Goal: Task Accomplishment & Management: Manage account settings

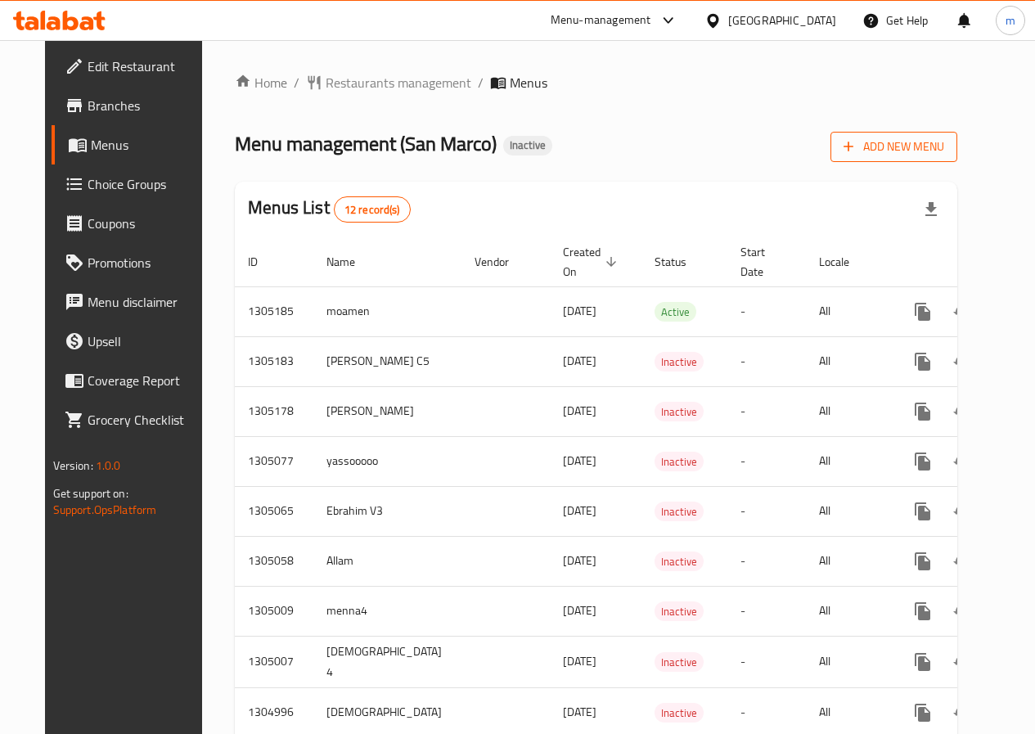
click at [925, 147] on span "Add New Menu" at bounding box center [893, 147] width 101 height 20
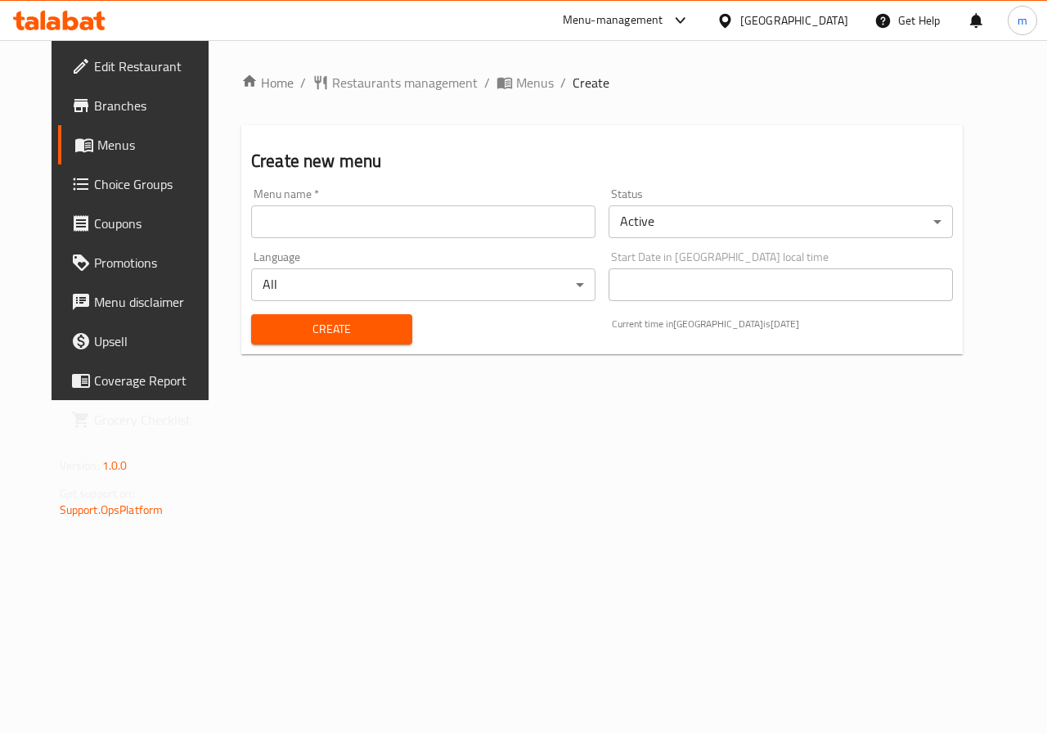
click at [430, 227] on input "text" at bounding box center [423, 221] width 344 height 33
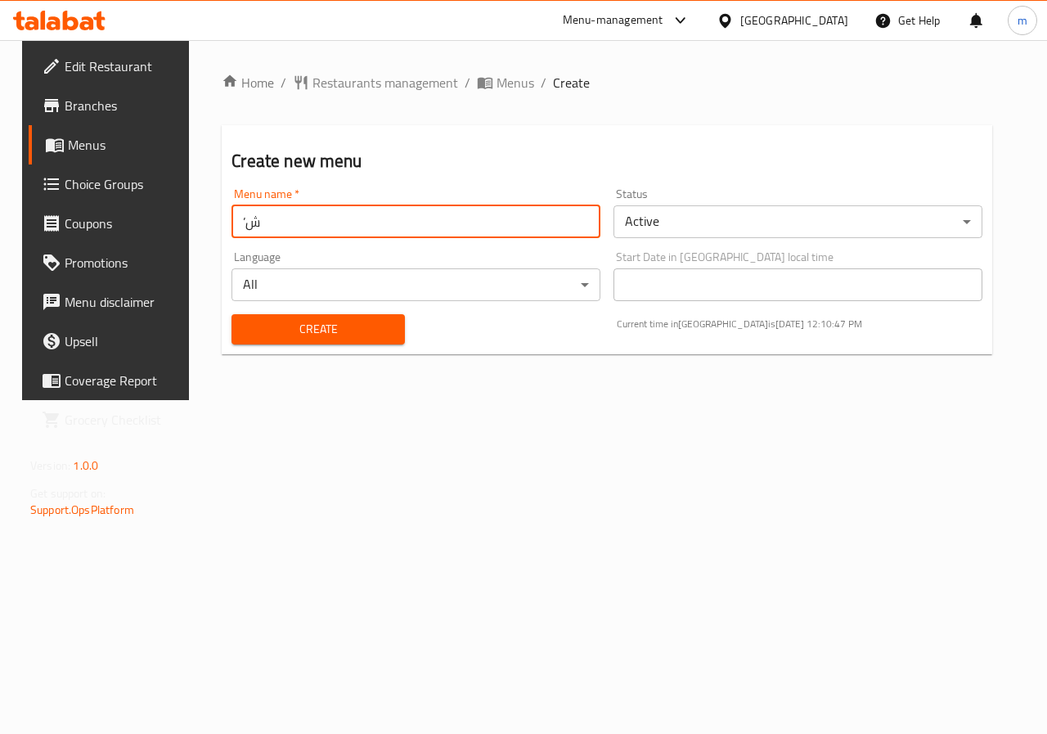
type input "’"
type input "Mazen 4"
click at [308, 325] on span "Create" at bounding box center [318, 329] width 146 height 20
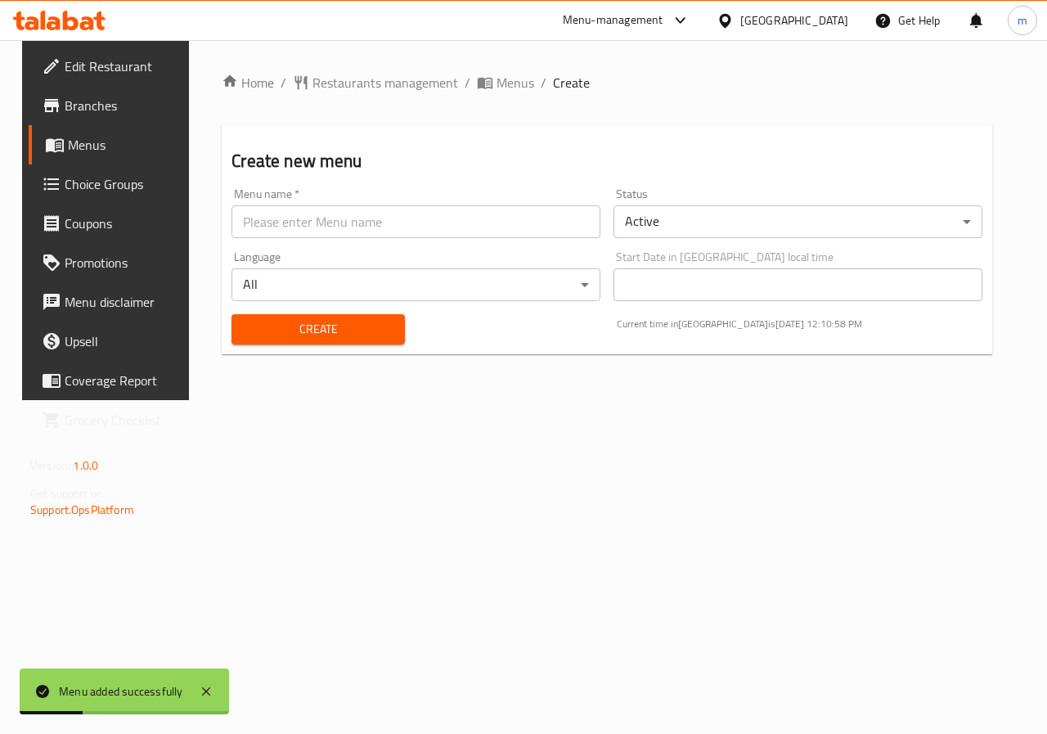
click at [68, 137] on span "Menus" at bounding box center [126, 145] width 116 height 20
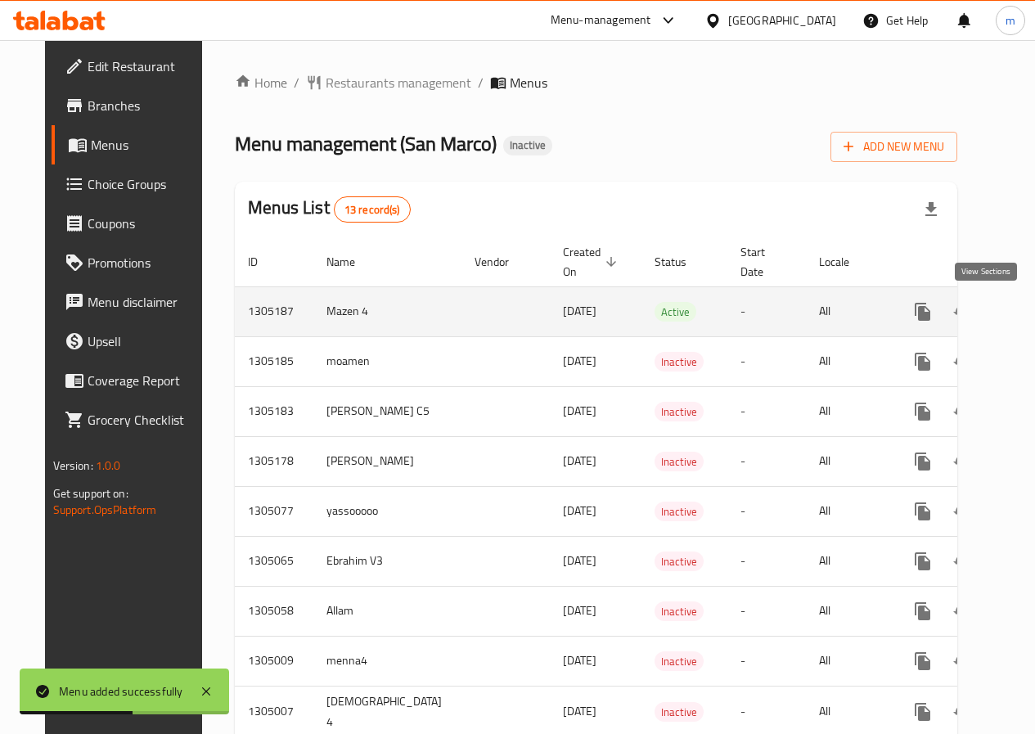
click at [1033, 313] on icon "enhanced table" at bounding box center [1040, 311] width 15 height 15
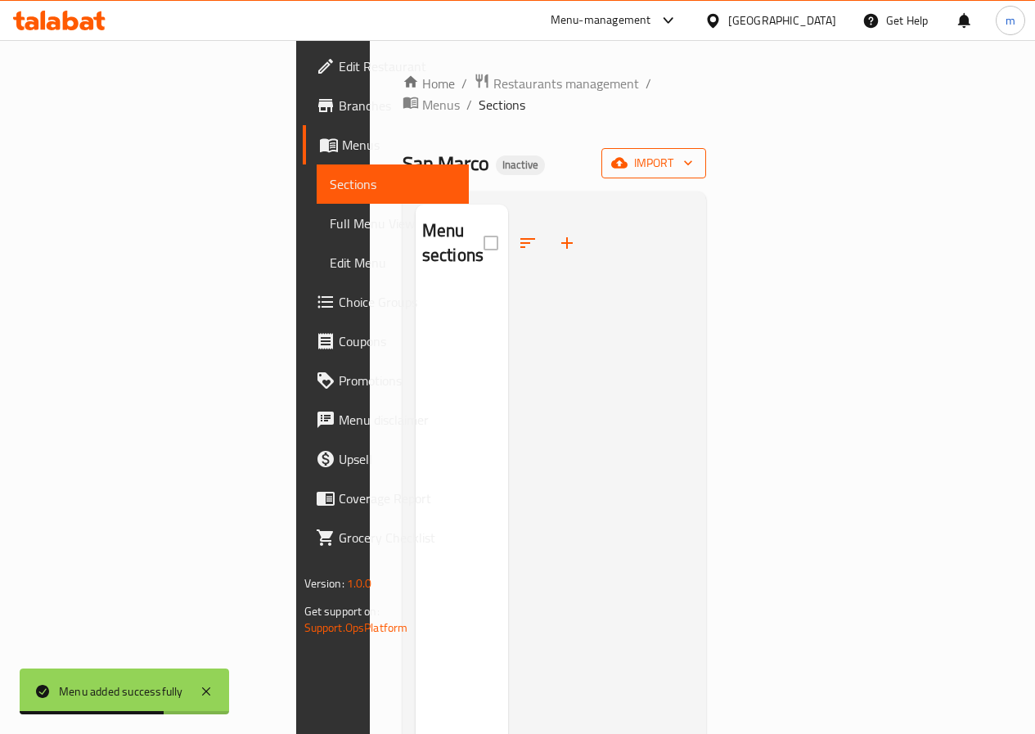
click at [627, 158] on icon "button" at bounding box center [619, 163] width 16 height 11
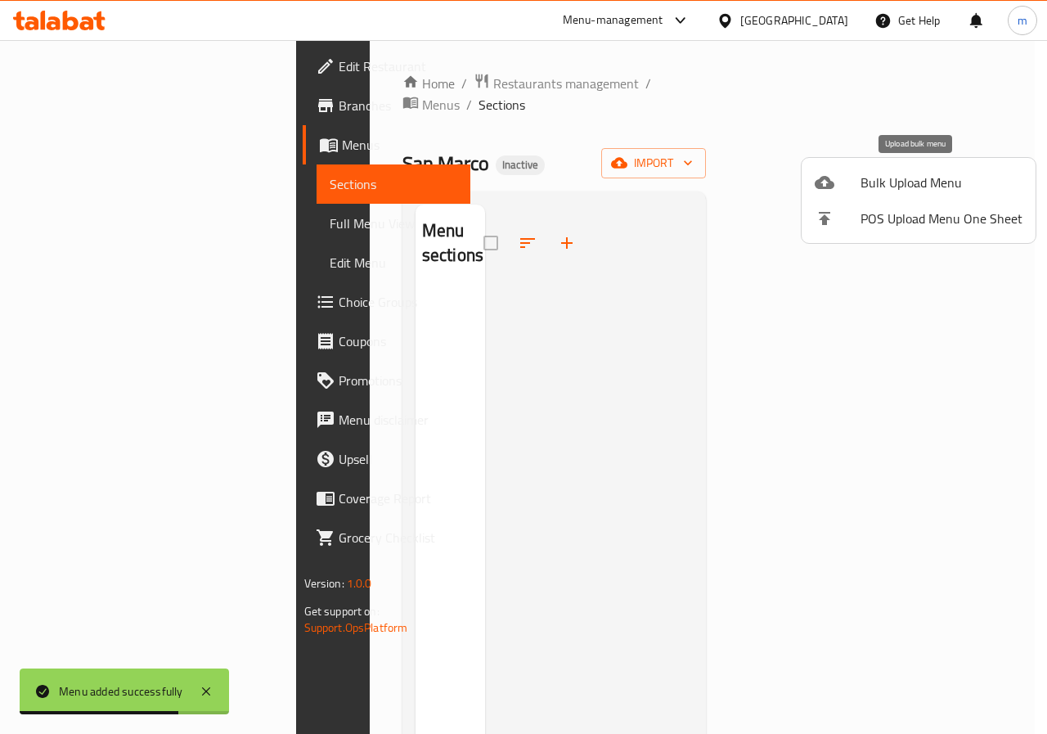
click at [879, 173] on span "Bulk Upload Menu" at bounding box center [942, 183] width 162 height 20
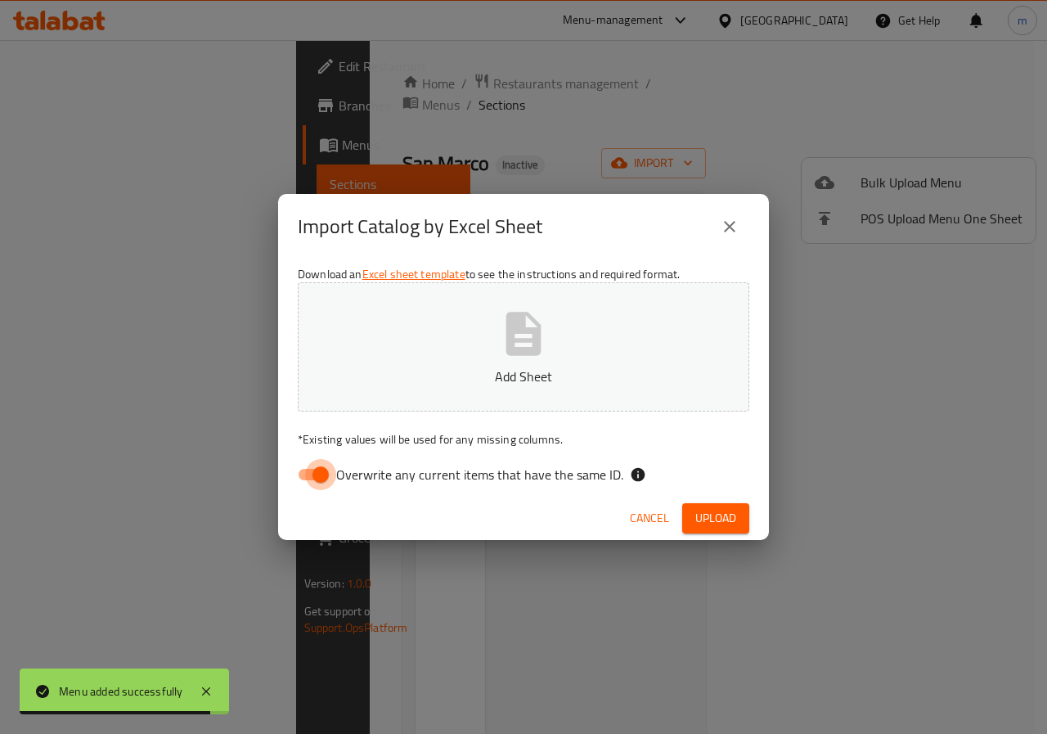
click at [322, 474] on input "Overwrite any current items that have the same ID." at bounding box center [320, 474] width 93 height 31
checkbox input "false"
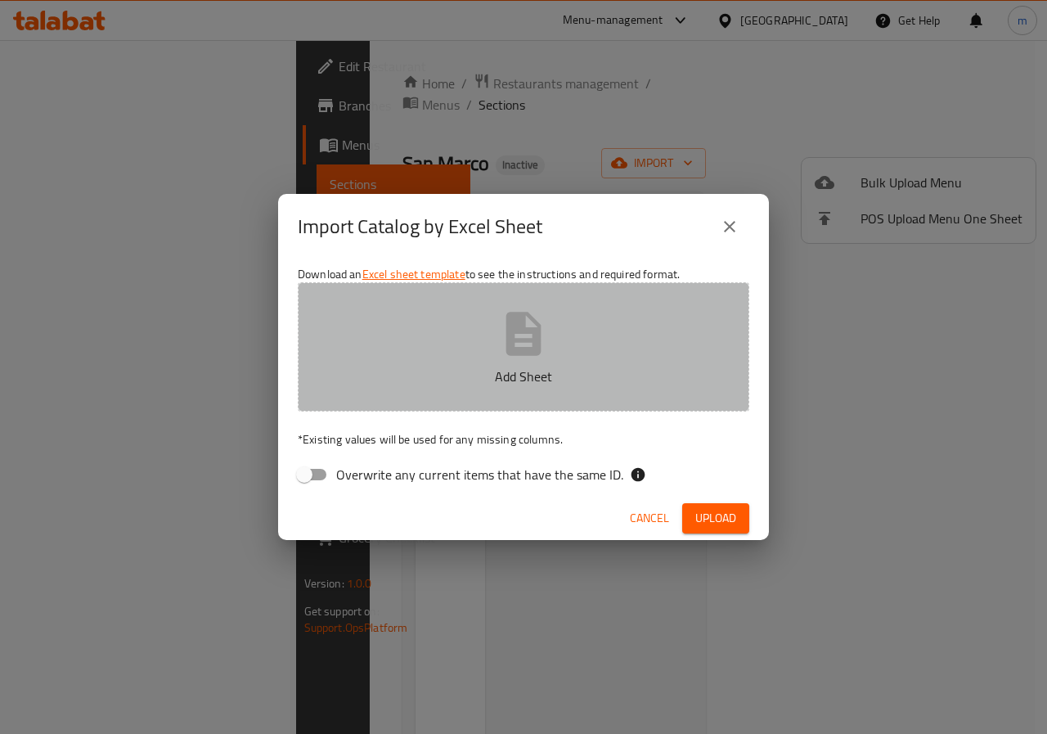
click at [551, 359] on button "Add Sheet" at bounding box center [524, 346] width 452 height 129
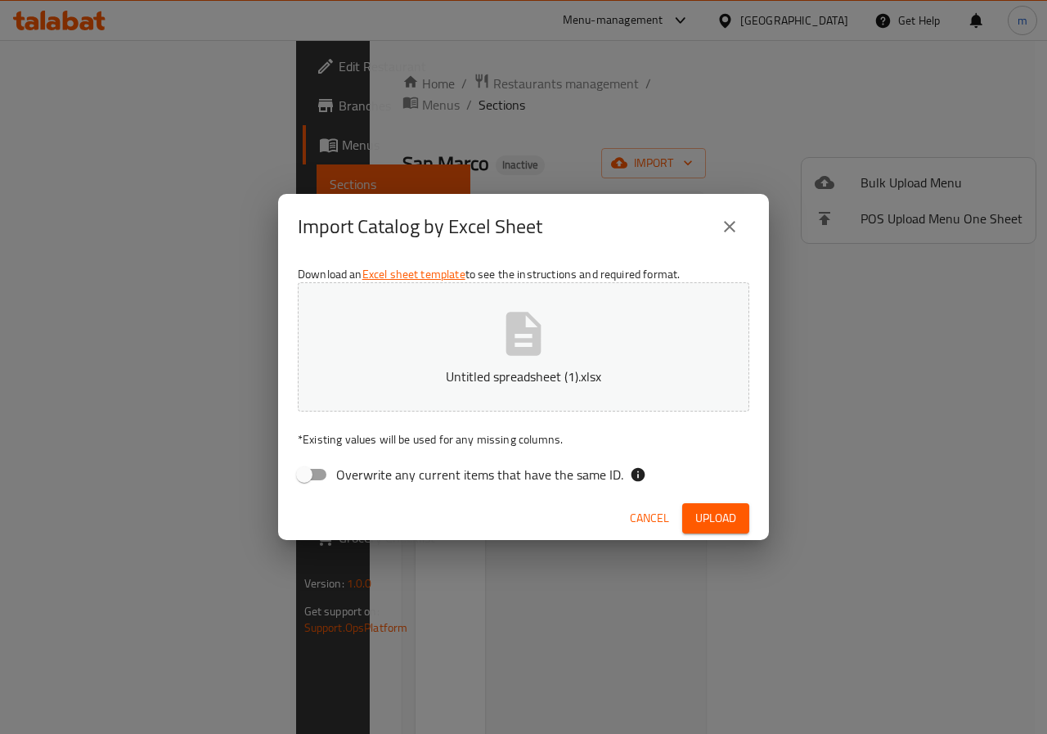
click at [704, 510] on span "Upload" at bounding box center [715, 518] width 41 height 20
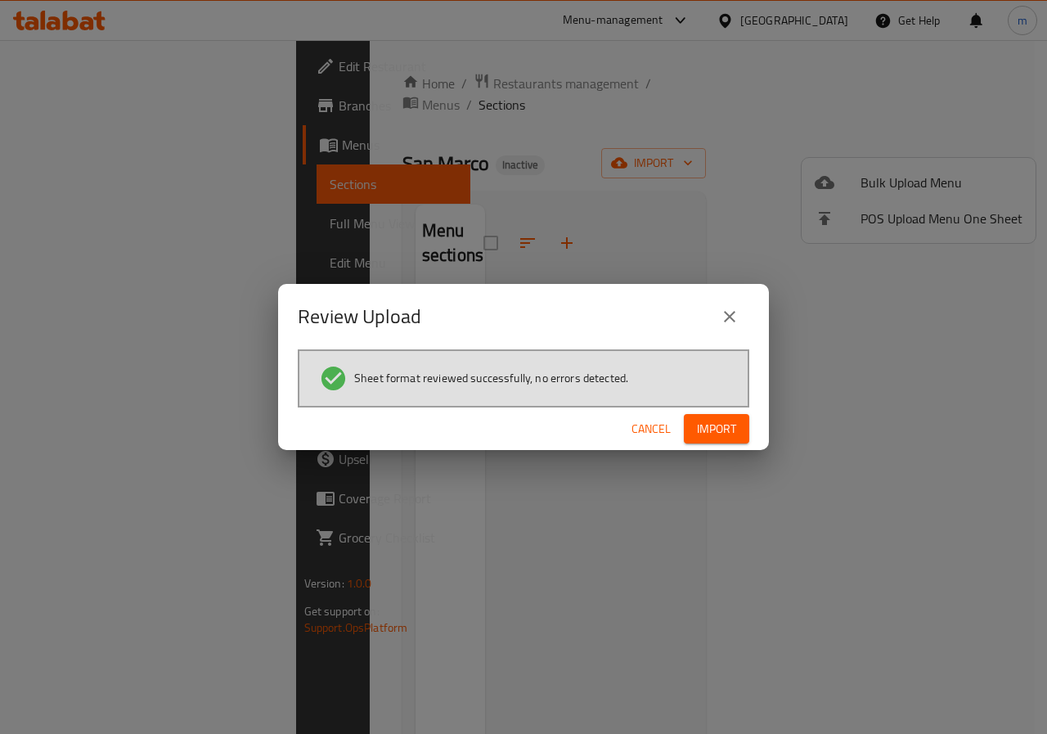
click at [731, 431] on span "Import" at bounding box center [716, 429] width 39 height 20
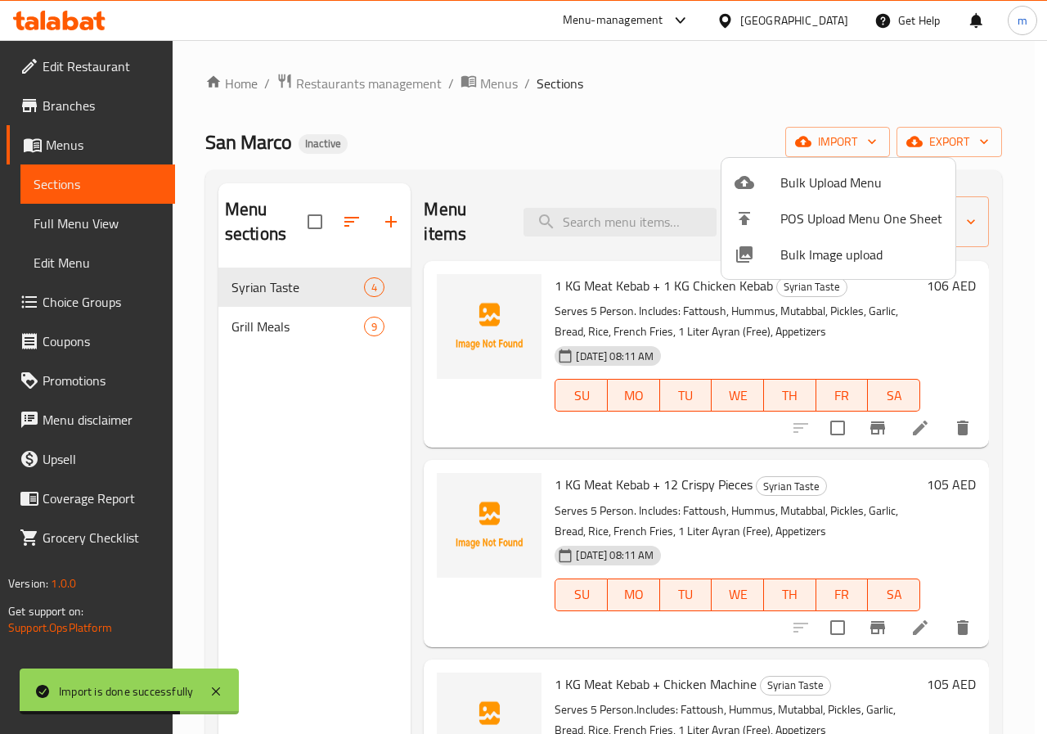
click at [1005, 106] on div at bounding box center [523, 367] width 1047 height 734
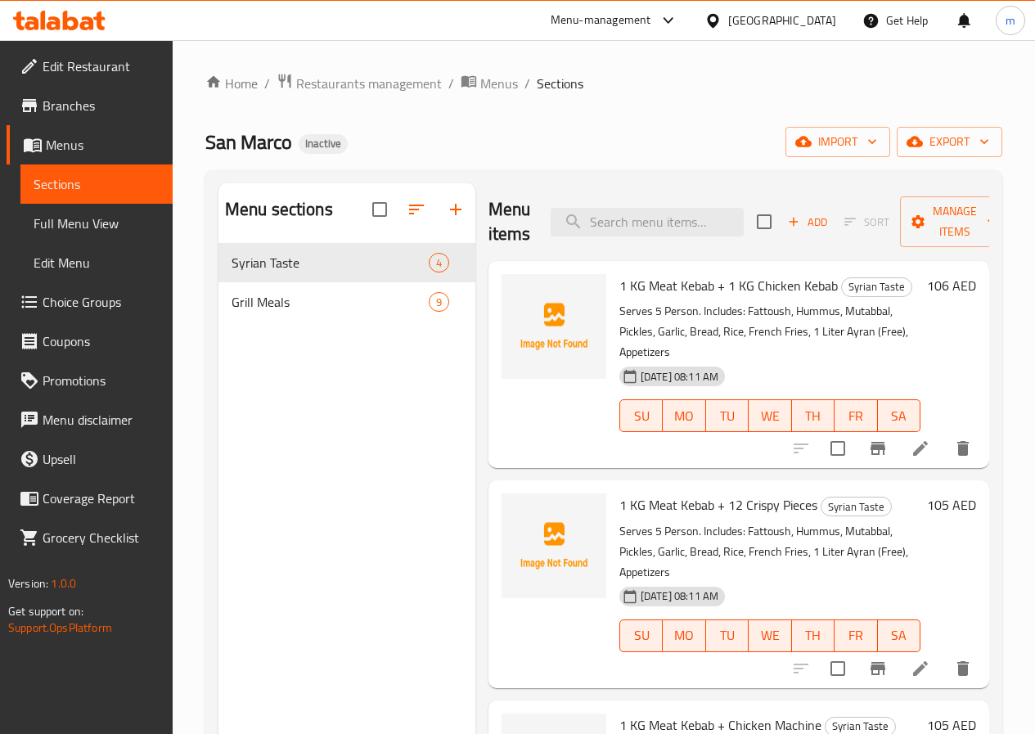
scroll to position [82, 0]
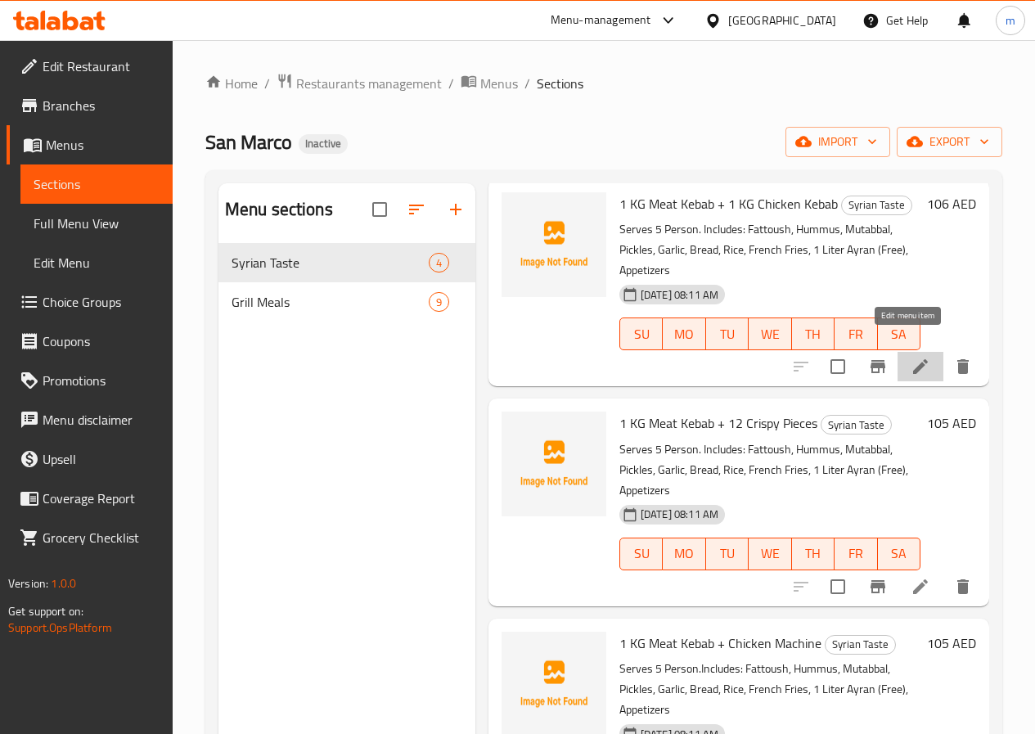
click at [911, 357] on icon at bounding box center [921, 367] width 20 height 20
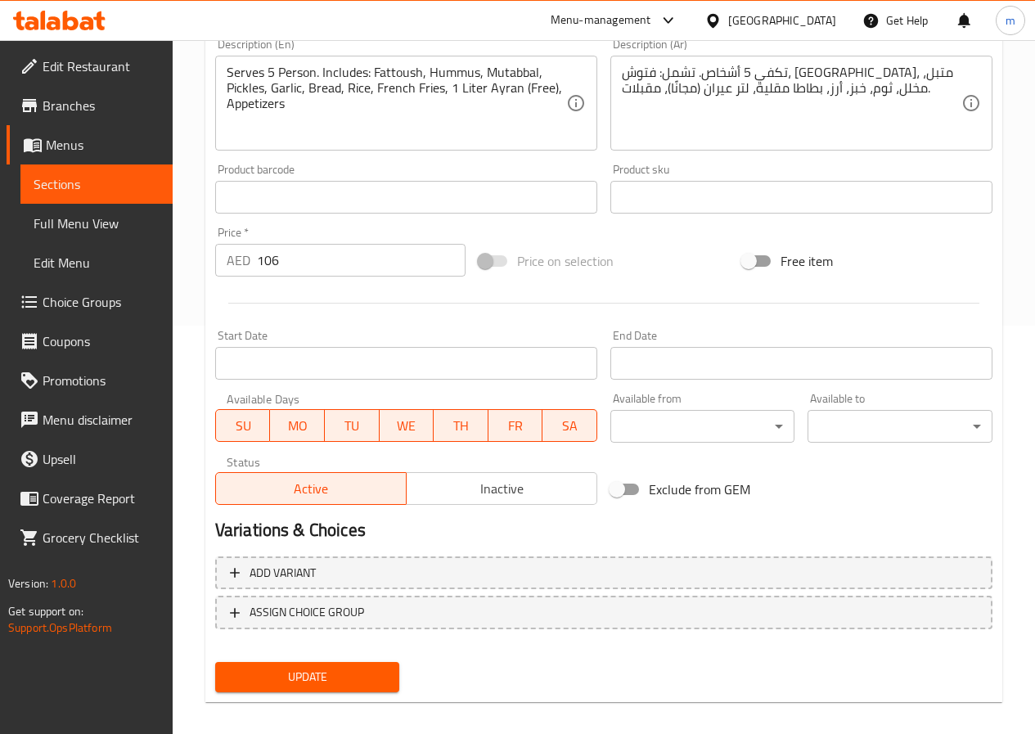
scroll to position [409, 0]
click at [137, 187] on span "Sections" at bounding box center [97, 184] width 126 height 20
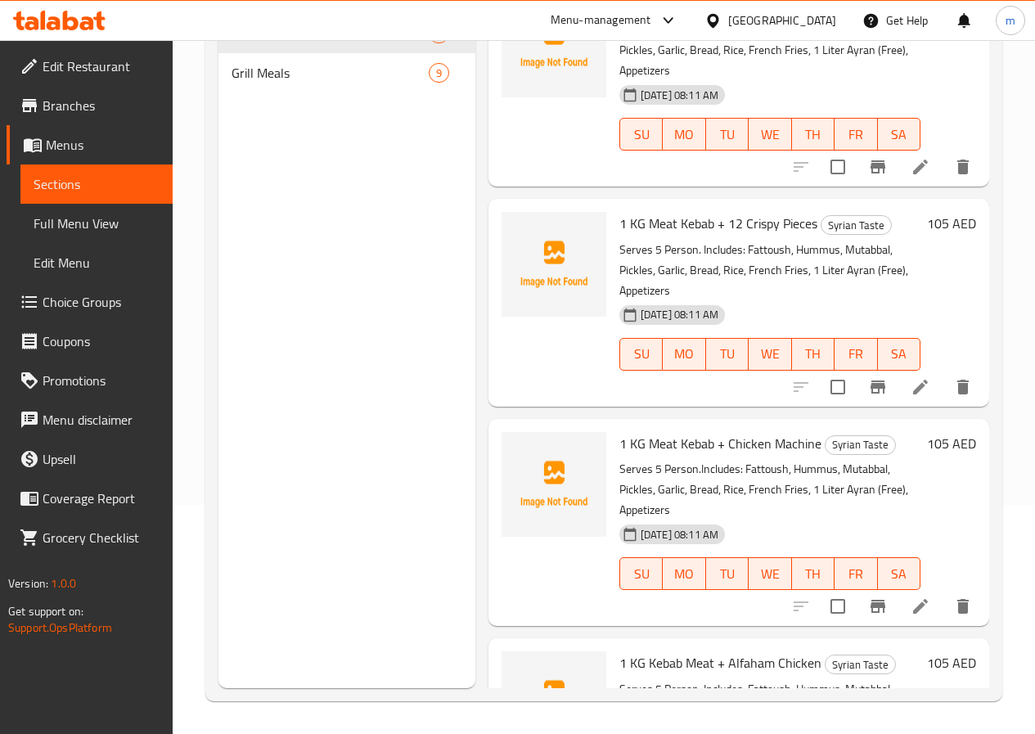
scroll to position [82, 0]
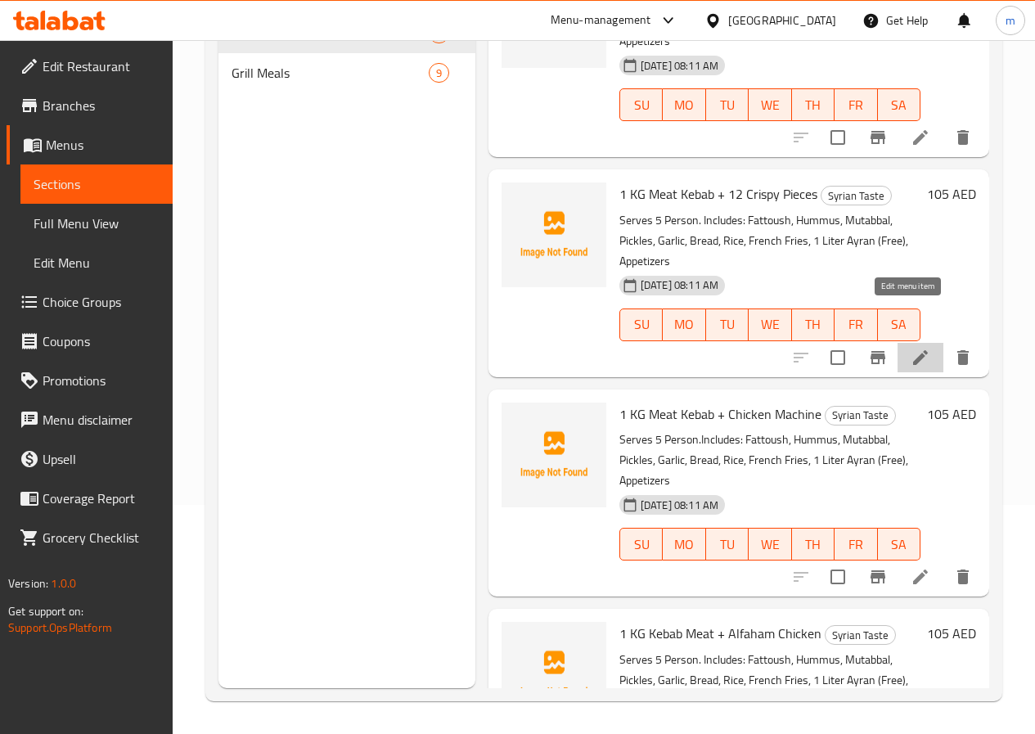
click at [911, 348] on icon at bounding box center [921, 358] width 20 height 20
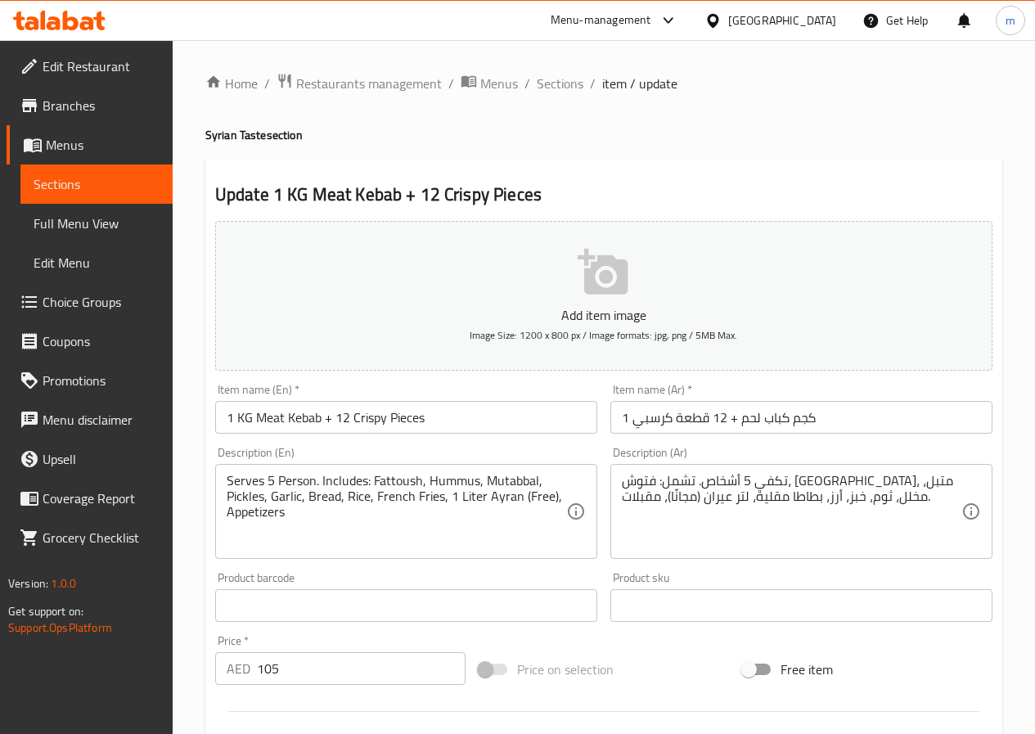
click at [632, 415] on input "1 كجم كباب لحم + 12 قطعة كرسبي" at bounding box center [801, 417] width 382 height 33
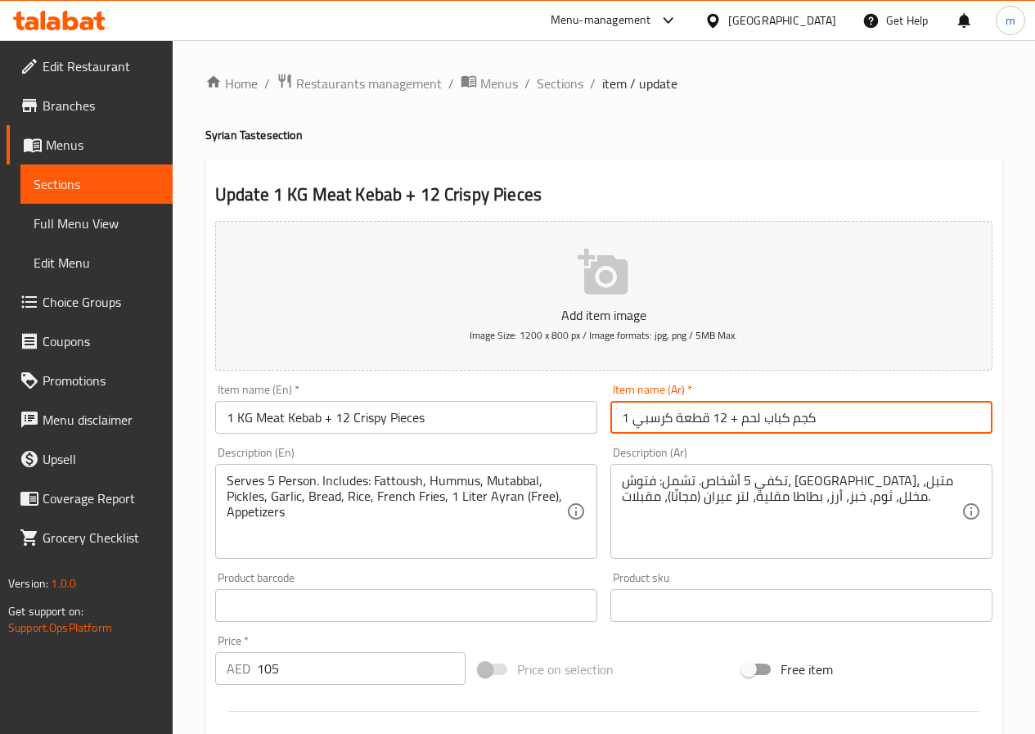
click at [625, 411] on input "1 كجم كباب لحم + 12 قطعة كرسبي" at bounding box center [801, 417] width 382 height 33
click at [822, 414] on input "كجم كباب لحم + 12 قطعة كرسبي" at bounding box center [801, 417] width 382 height 33
click at [614, 421] on input "كجم كباب لحم + 12 قطعة كرسبي" at bounding box center [801, 417] width 382 height 33
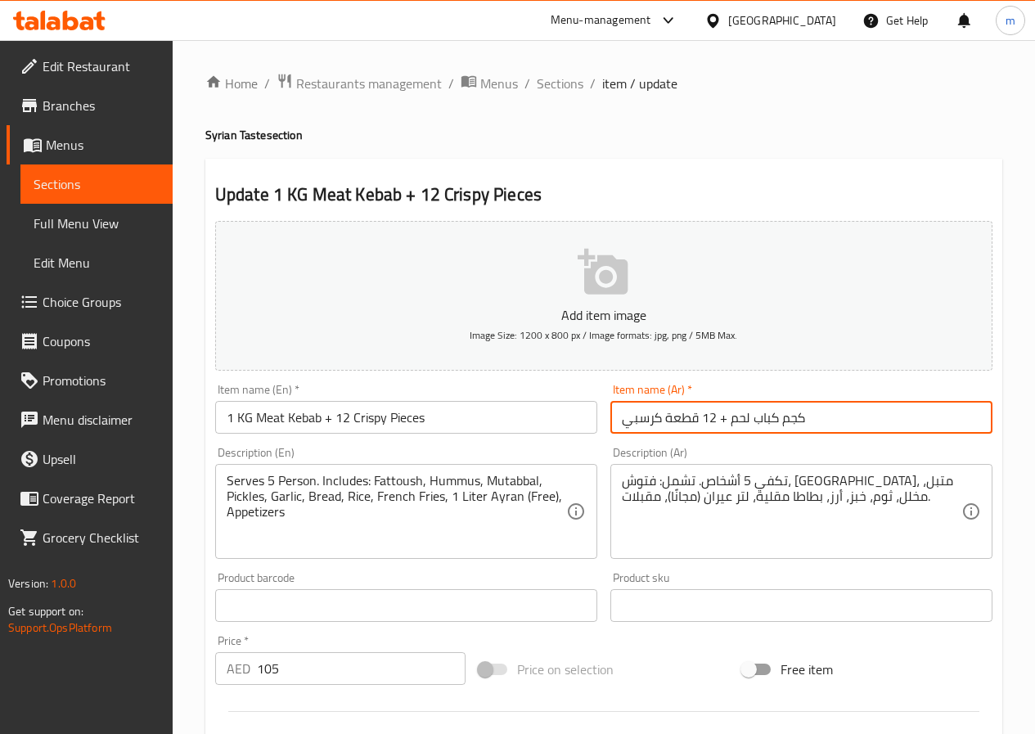
click at [877, 423] on input "كجم كباب لحم + 12 قطعة كرسبي" at bounding box center [801, 417] width 382 height 33
click at [725, 422] on input "كجم كباب لحم + 12 قطعة كرسبي" at bounding box center [801, 417] width 382 height 33
click at [723, 416] on input "كجم كباب لحم 1+ 12 قطعة كرسبي" at bounding box center [801, 417] width 382 height 33
drag, startPoint x: 817, startPoint y: 421, endPoint x: 804, endPoint y: 420, distance: 13.1
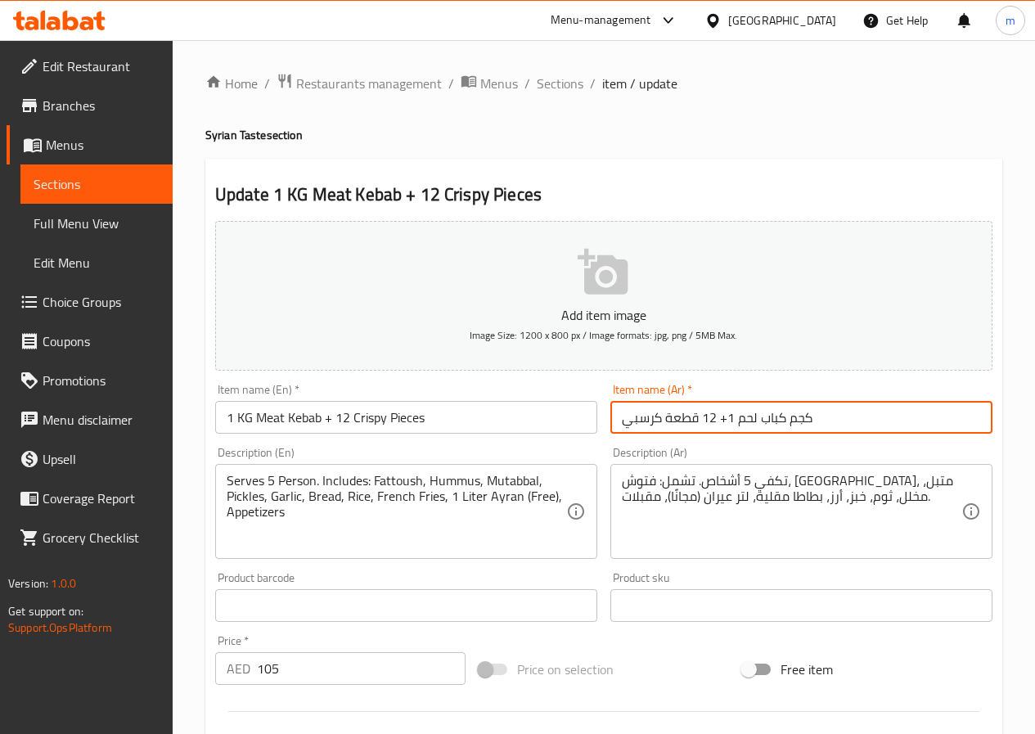
click at [804, 420] on input "كجم كباب لحم 1+ 12 قطعة كرسبي" at bounding box center [801, 417] width 382 height 33
click at [821, 420] on input "كجم كباب لحم 1+ 12 قطعة كرسبي" at bounding box center [801, 417] width 382 height 33
click at [772, 416] on input "كجم كباب لحم 1+ 12 قطعة كرسبي" at bounding box center [801, 417] width 382 height 33
drag, startPoint x: 808, startPoint y: 420, endPoint x: 740, endPoint y: 426, distance: 69.0
click at [740, 426] on input "كجم كباب لحم 1+ 12 قطعة كرسبي" at bounding box center [801, 417] width 382 height 33
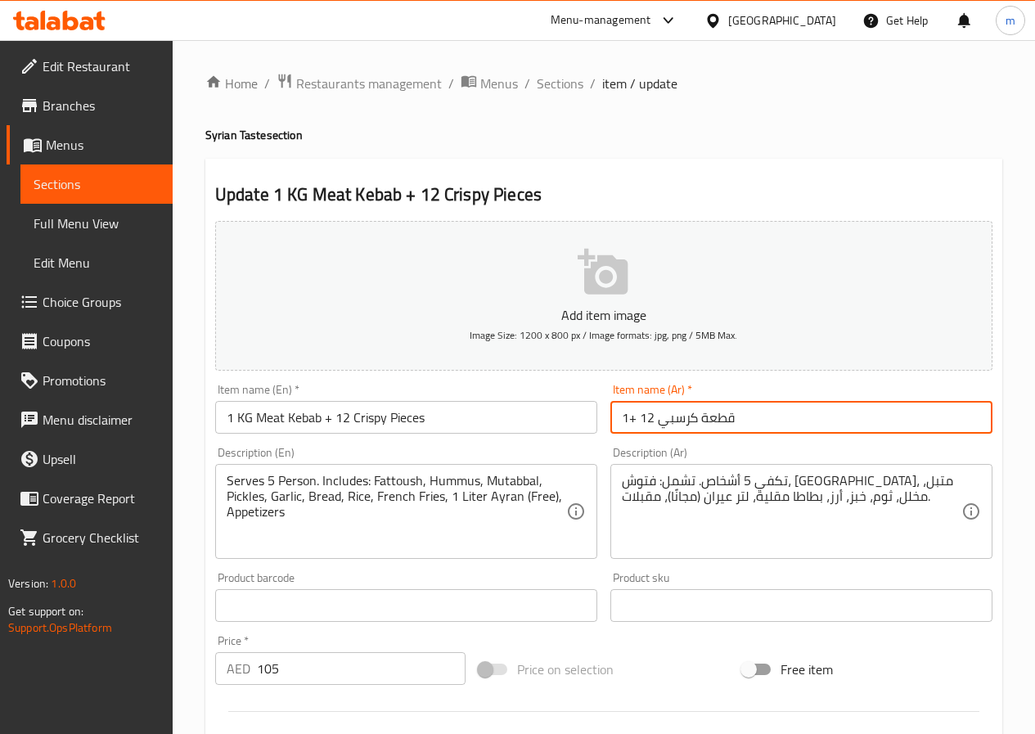
click at [628, 420] on input "1+ 12 قطعة كرسبي" at bounding box center [801, 417] width 382 height 33
click at [630, 420] on input "1+ 12 قطعة كرسبي" at bounding box center [801, 417] width 382 height 33
click at [631, 421] on input "1+ 12 قطعة كرسبي" at bounding box center [801, 417] width 382 height 33
click at [627, 423] on input "1+ 12 قطعة كرسبي" at bounding box center [801, 417] width 382 height 33
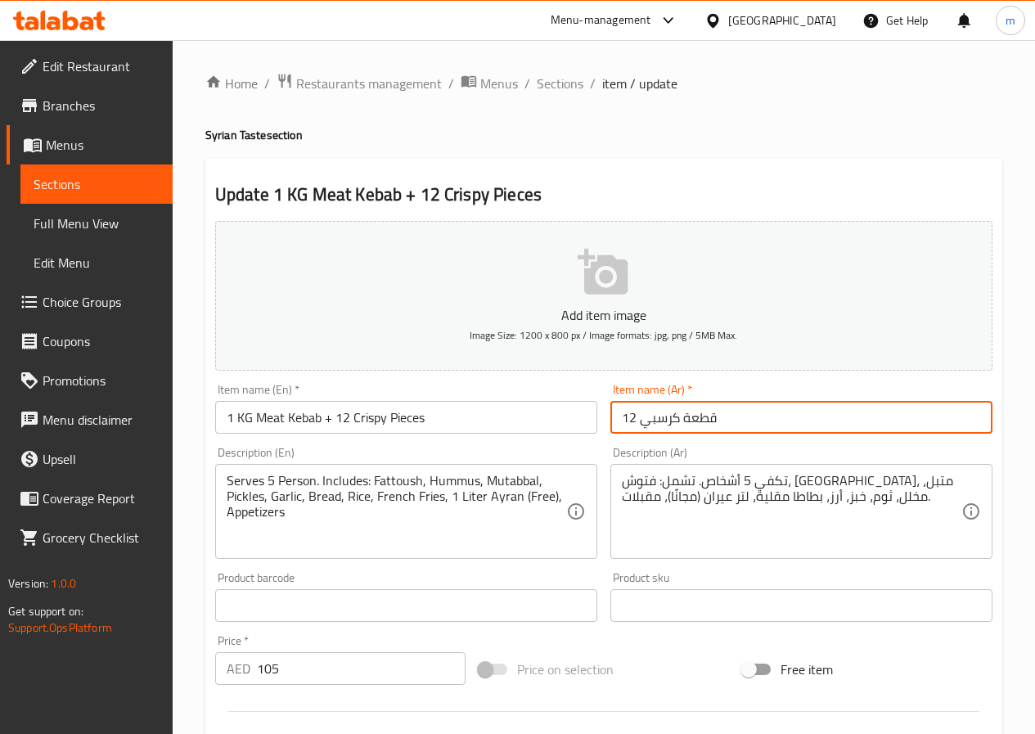
click at [821, 416] on input "12 قطعة كرسبي" at bounding box center [801, 417] width 382 height 33
type input "12 قطعة"
drag, startPoint x: 821, startPoint y: 416, endPoint x: 564, endPoint y: 441, distance: 258.0
click at [564, 441] on div "Add item image Image Size: 1200 x 800 px / Image formats: jpg, png / 5MB Max. I…" at bounding box center [604, 566] width 790 height 705
paste input "كجم كباب لحم"
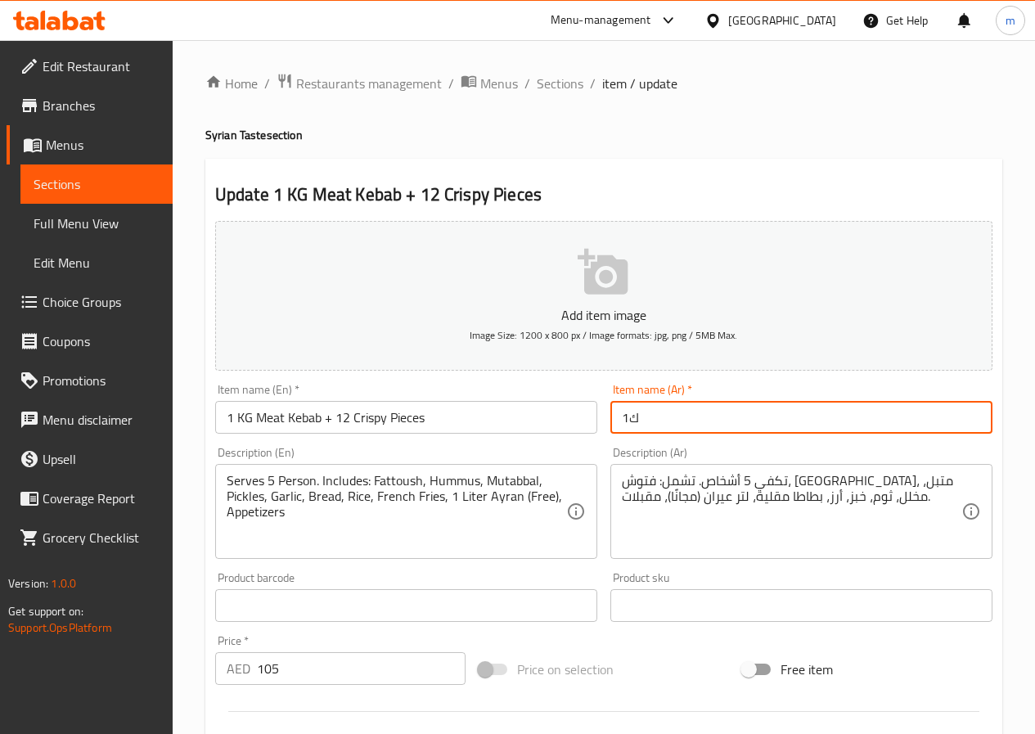
type input "1"
paste input "كجم كباب لحم"
type input "1"
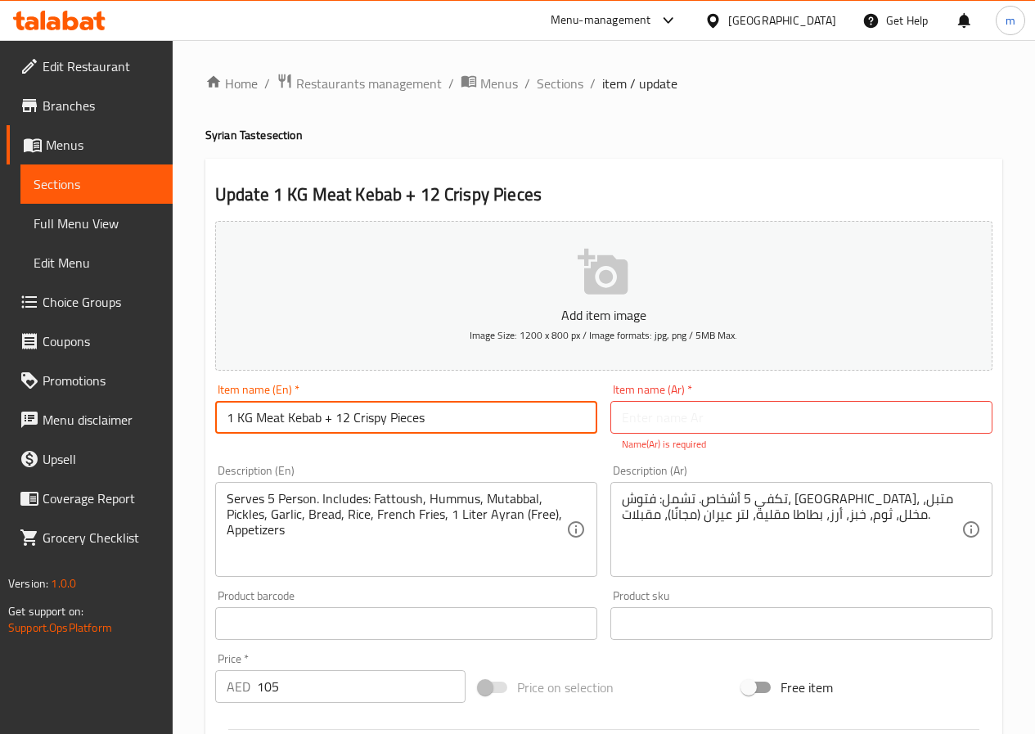
drag, startPoint x: 455, startPoint y: 416, endPoint x: 158, endPoint y: 410, distance: 297.0
click at [158, 410] on div "Edit Restaurant Branches Menus Sections Full Menu View Edit Menu Choice Groups …" at bounding box center [517, 607] width 1035 height 1134
click at [505, 405] on input "1 KG Meat Kebab + 12 Crispy Pieces" at bounding box center [406, 417] width 382 height 33
click at [687, 412] on input "text" at bounding box center [801, 417] width 382 height 33
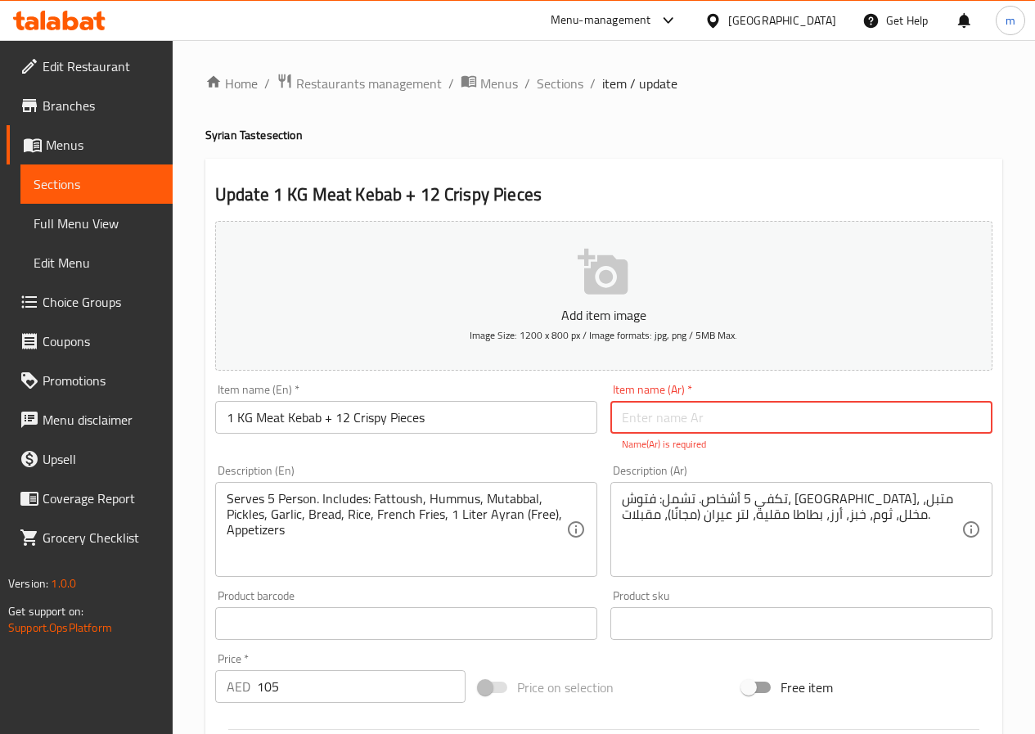
paste input "1 كجم كباب لحم + 12 قطعة كرسبي"
type input "1 كجم كباب لحم + 12 قطعة كرسبي"
click at [751, 455] on div "Add item image Image Size: 1200 x 800 px / Image formats: jpg, png / 5MB Max. I…" at bounding box center [604, 575] width 790 height 723
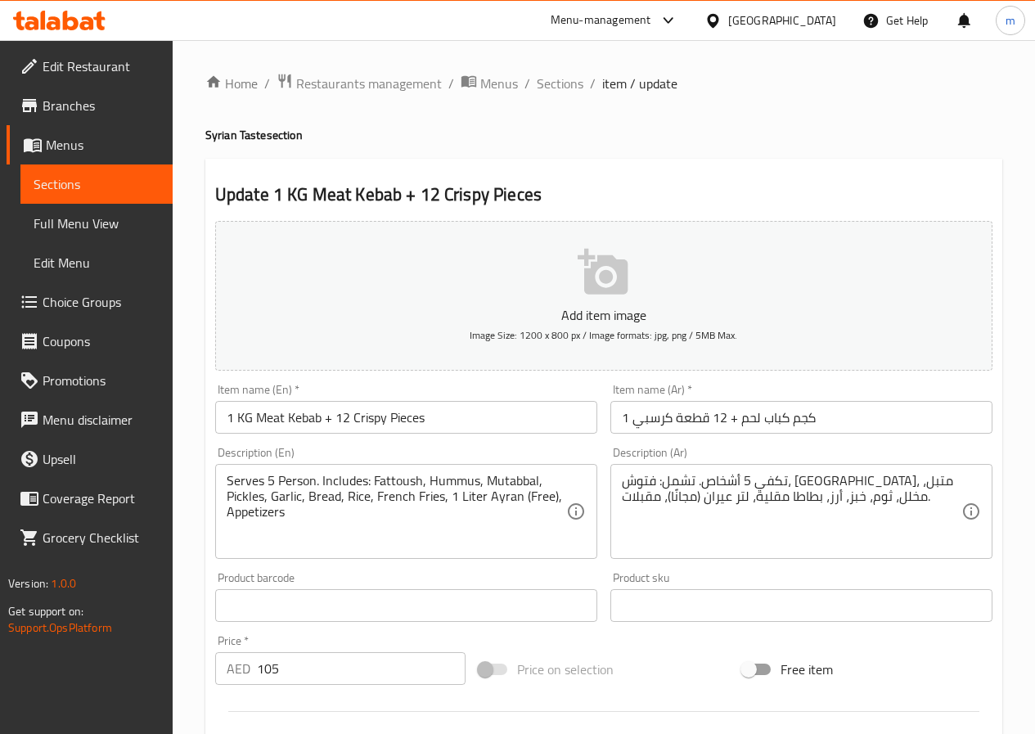
click at [110, 178] on span "Sections" at bounding box center [97, 184] width 126 height 20
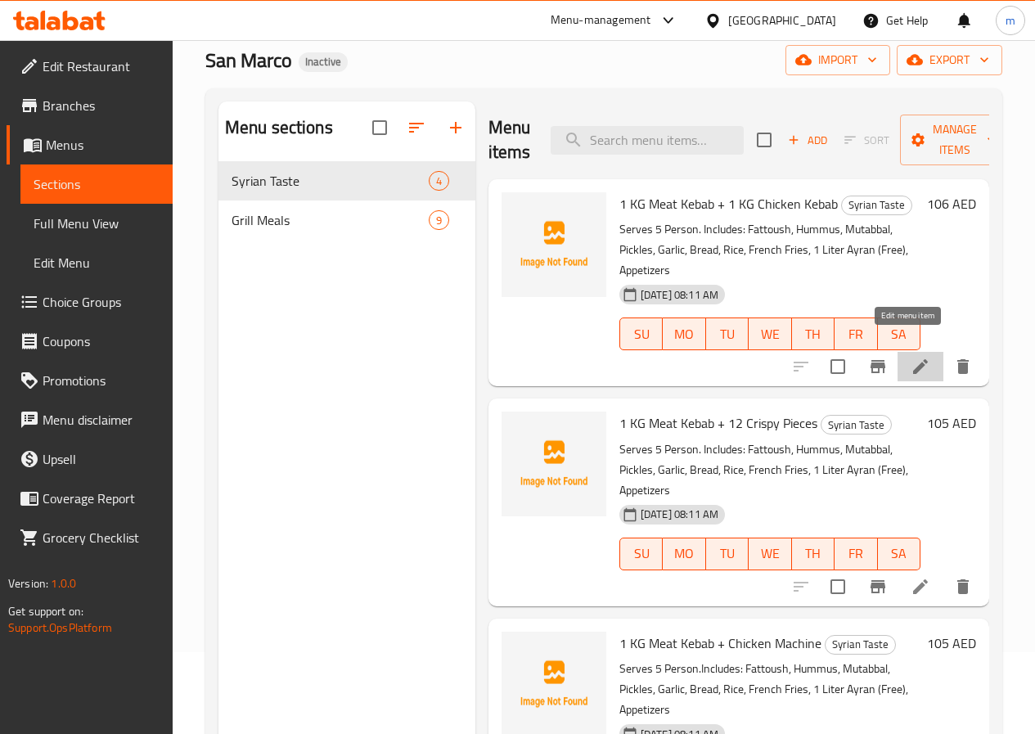
click at [913, 359] on icon at bounding box center [920, 366] width 15 height 15
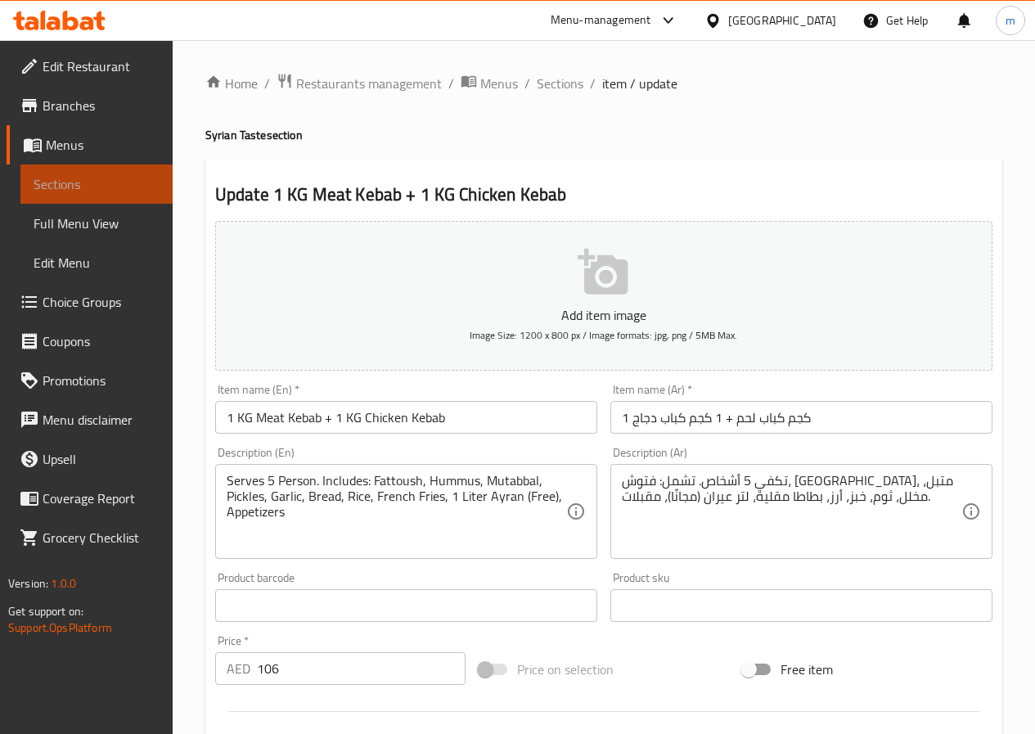
click at [81, 184] on span "Sections" at bounding box center [97, 184] width 126 height 20
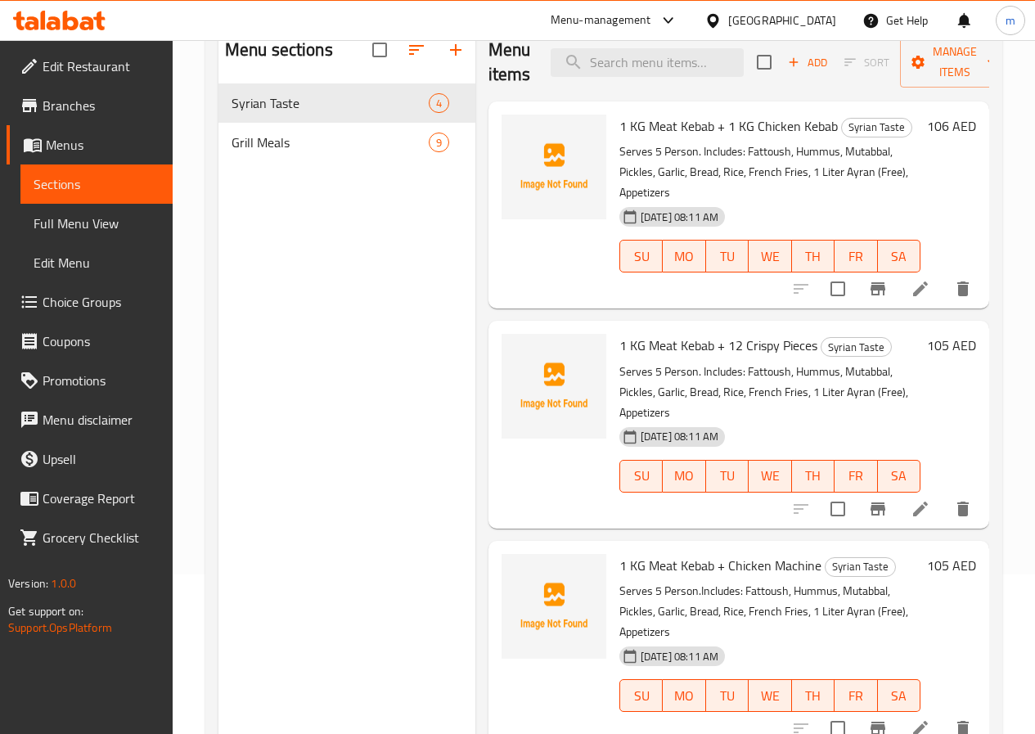
scroll to position [65, 0]
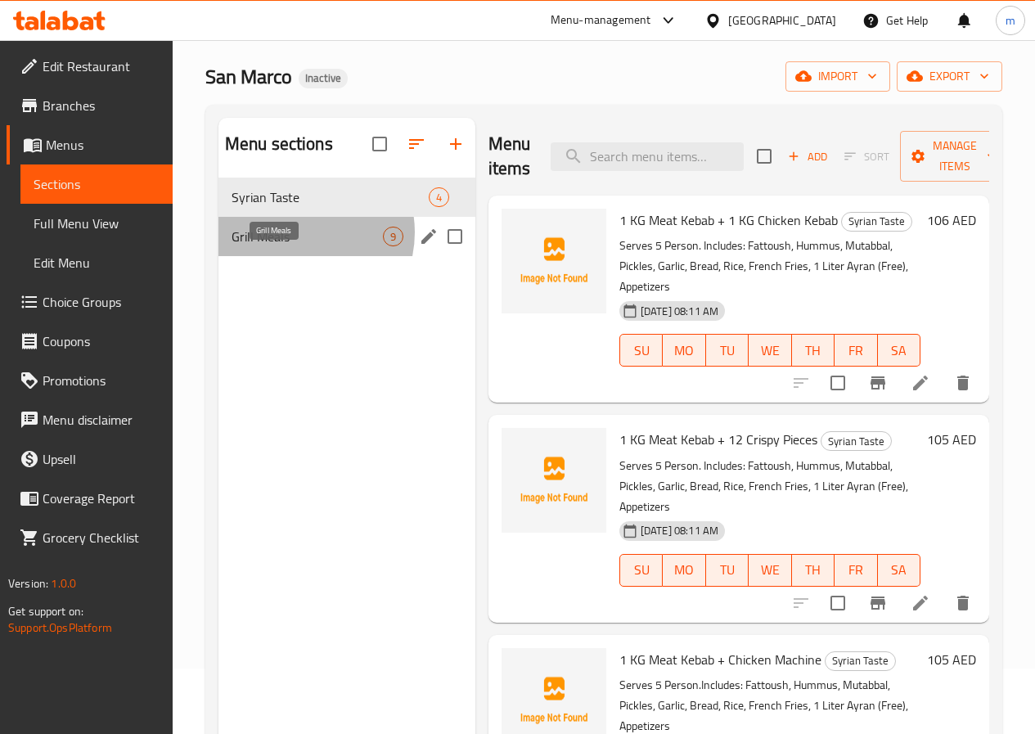
click at [297, 246] on span "Grill Meals" at bounding box center [307, 237] width 151 height 20
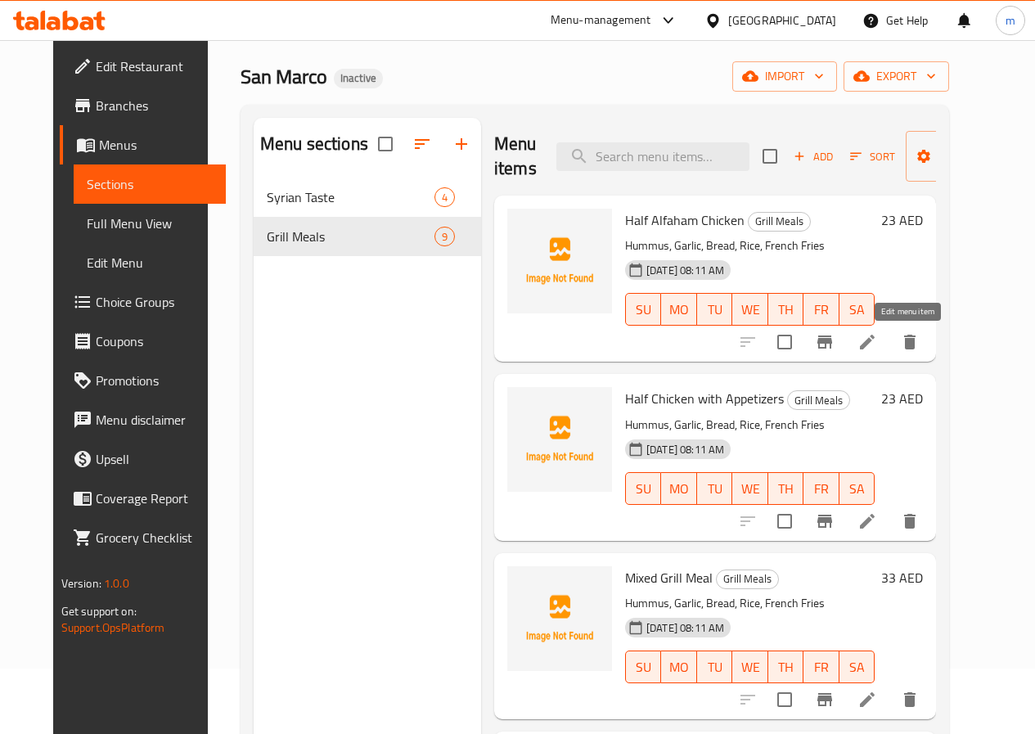
click at [877, 349] on icon at bounding box center [867, 342] width 20 height 20
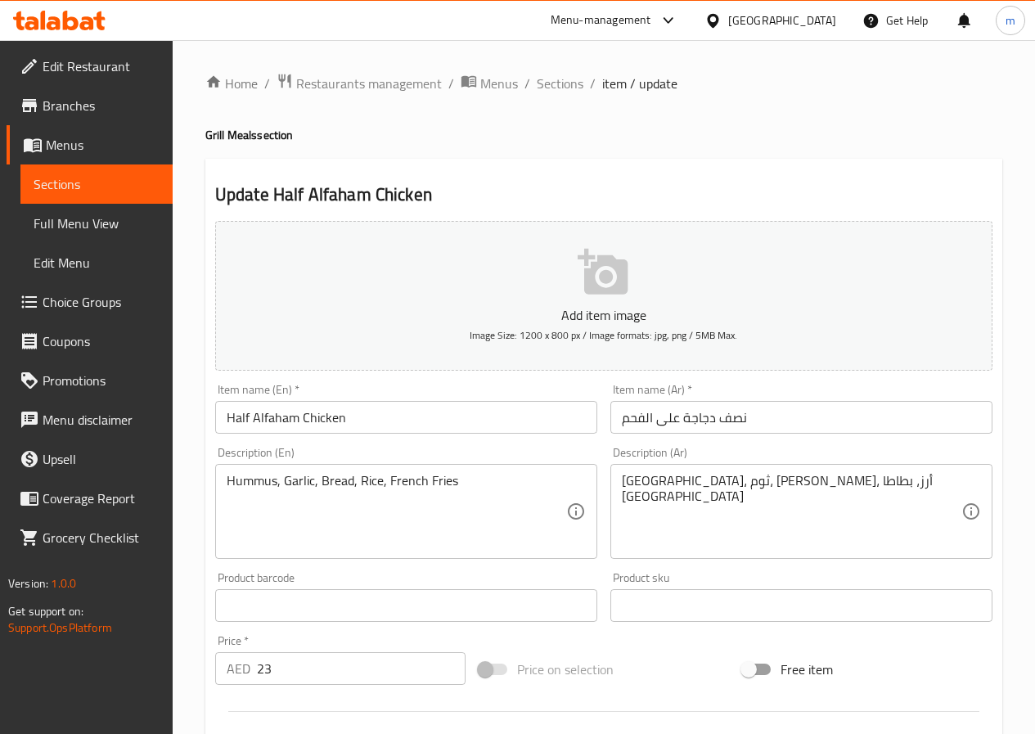
click at [34, 174] on span "Sections" at bounding box center [97, 184] width 126 height 20
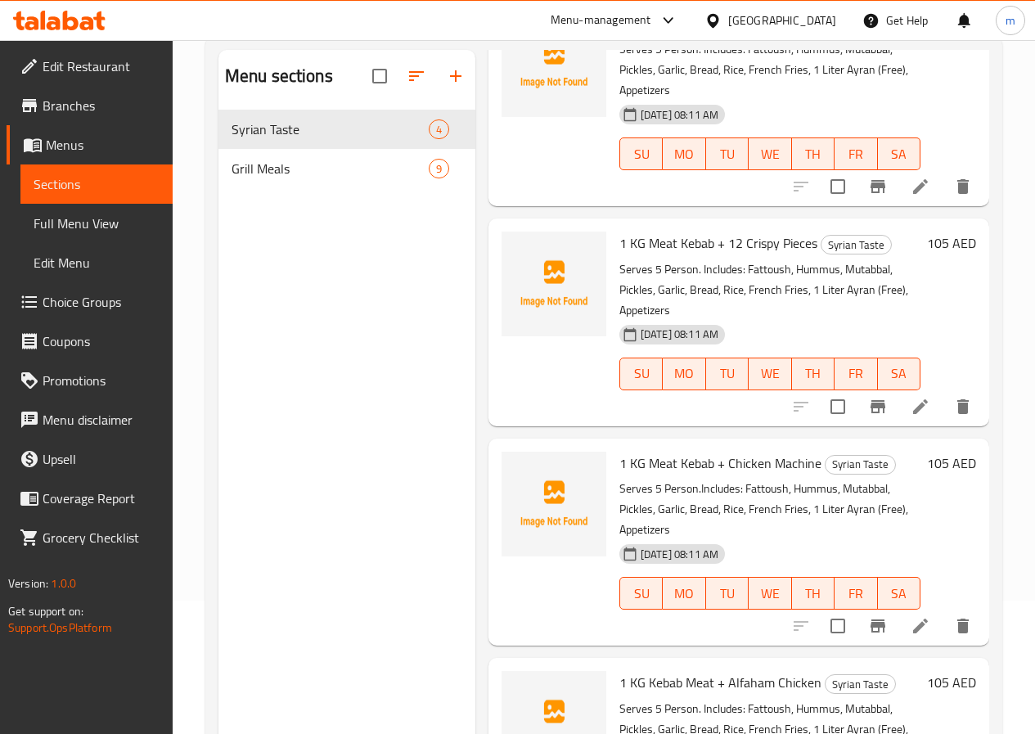
scroll to position [229, 0]
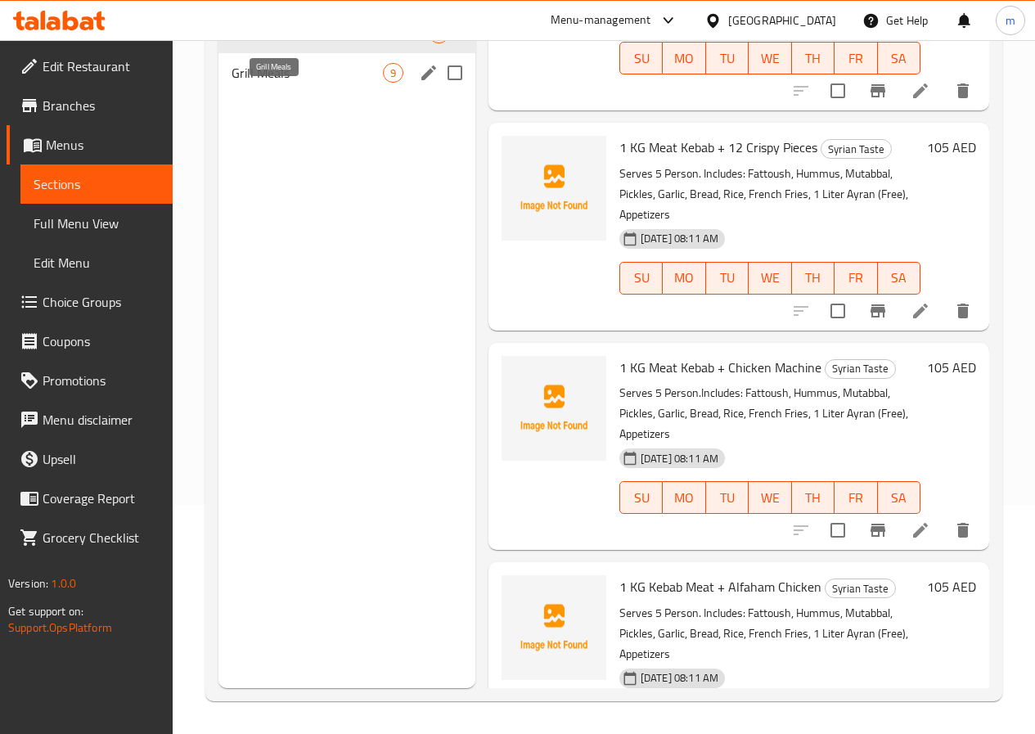
click at [254, 83] on span "Grill Meals" at bounding box center [307, 73] width 151 height 20
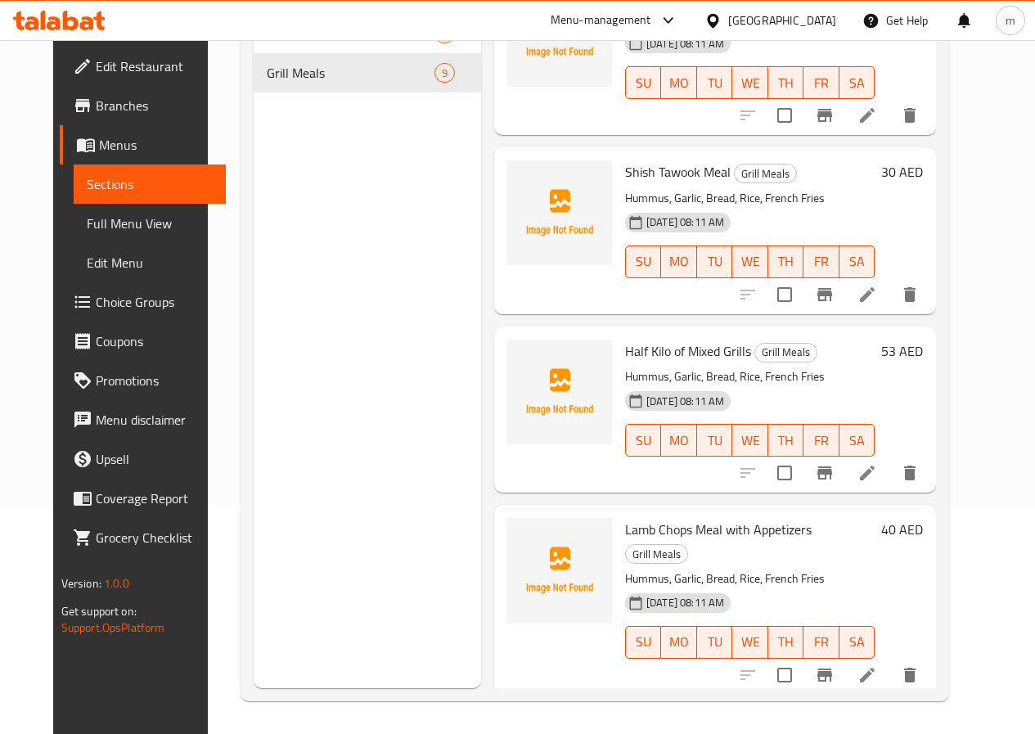
scroll to position [940, 0]
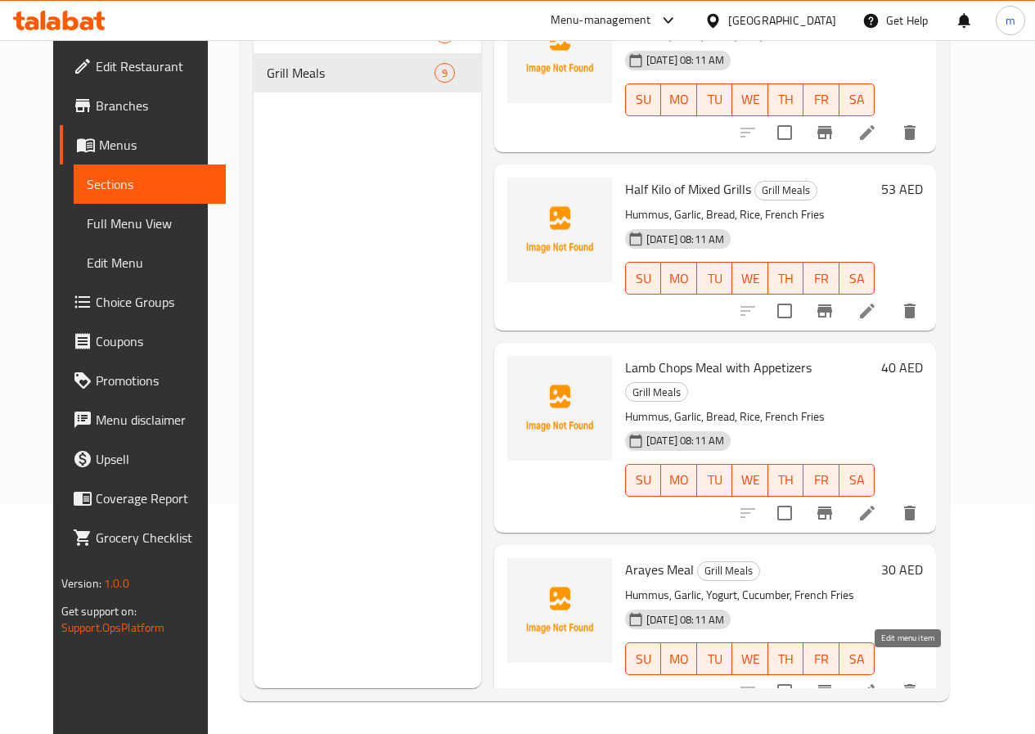
click at [875, 684] on icon at bounding box center [867, 691] width 15 height 15
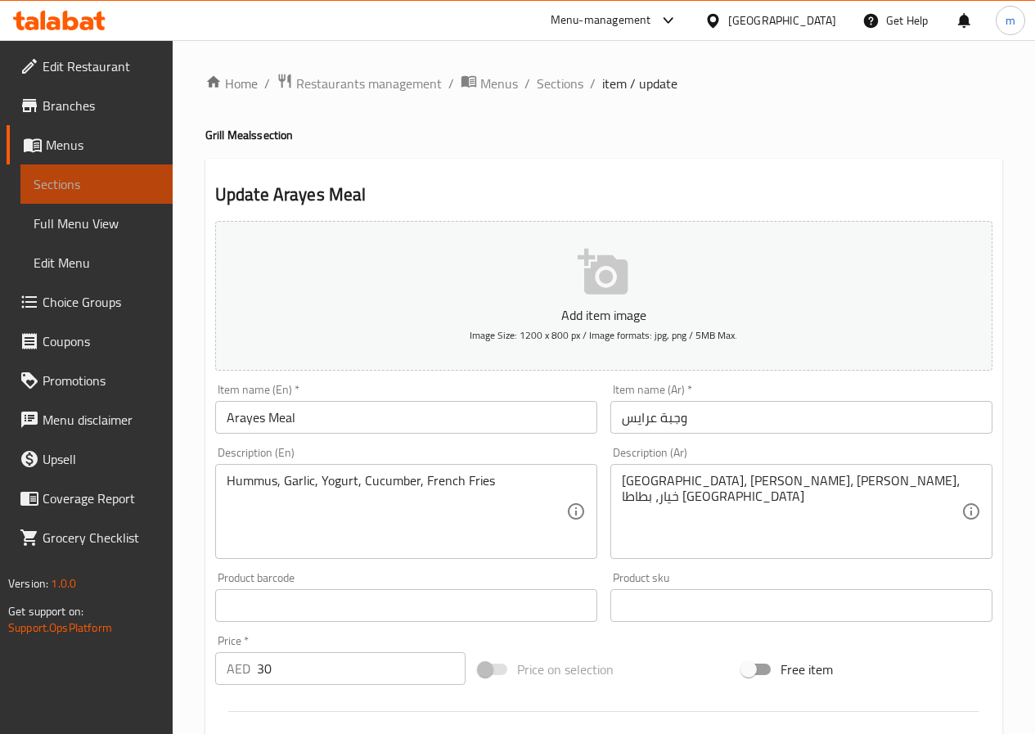
click at [101, 182] on span "Sections" at bounding box center [97, 184] width 126 height 20
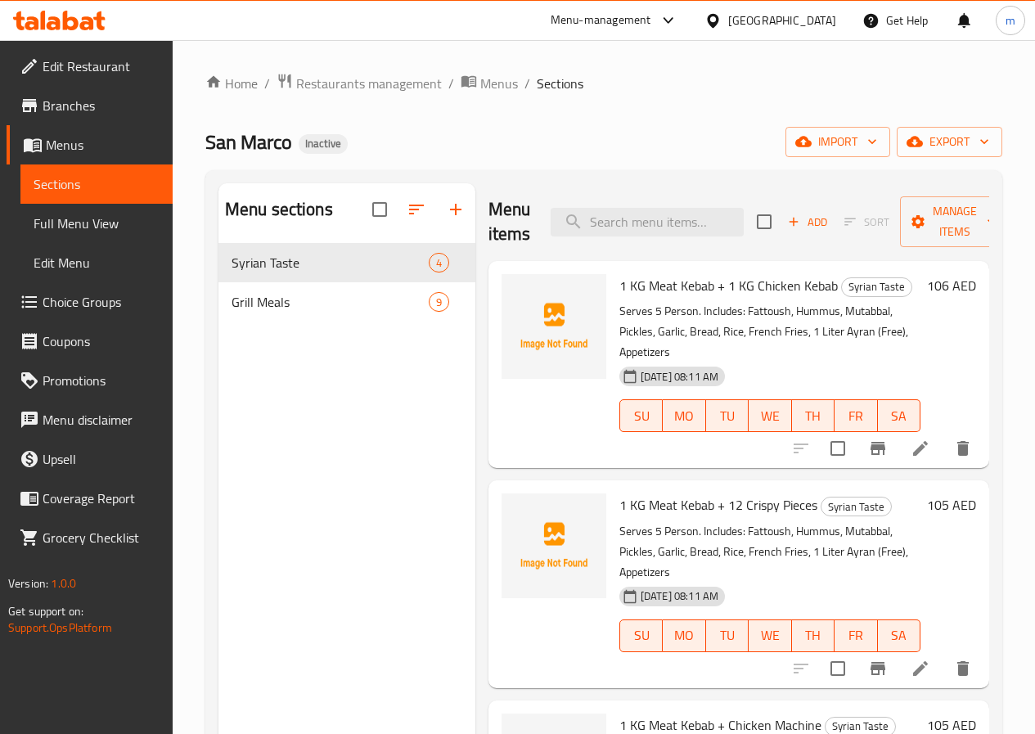
click at [71, 150] on span "Menus" at bounding box center [103, 145] width 114 height 20
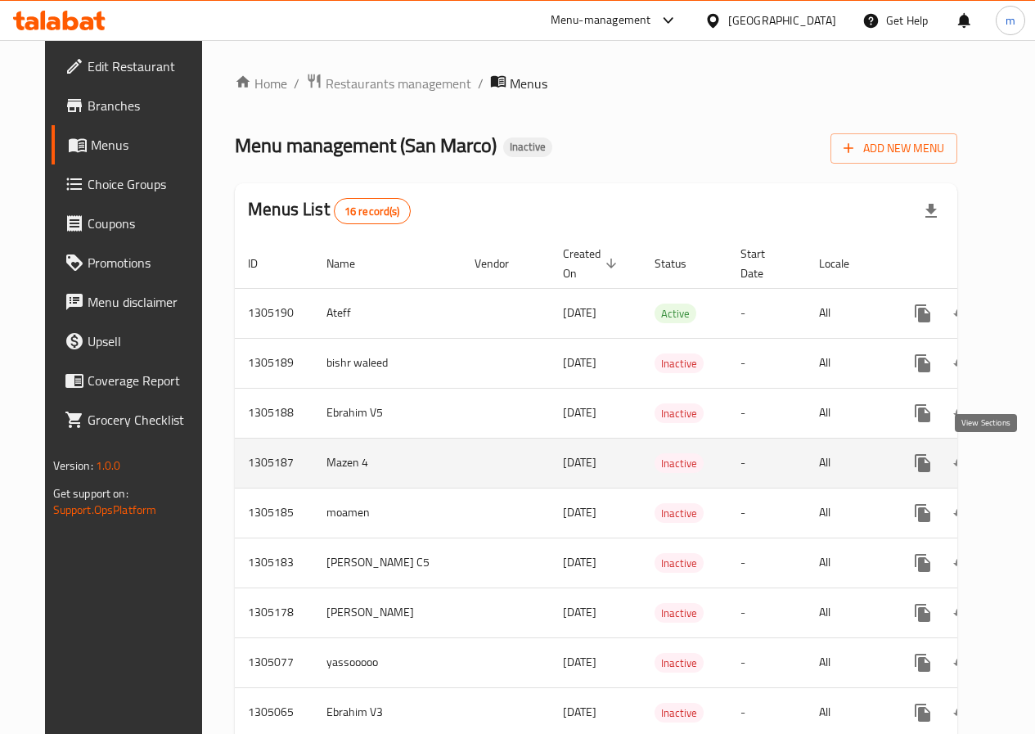
click at [1031, 466] on icon "enhanced table" at bounding box center [1041, 463] width 20 height 20
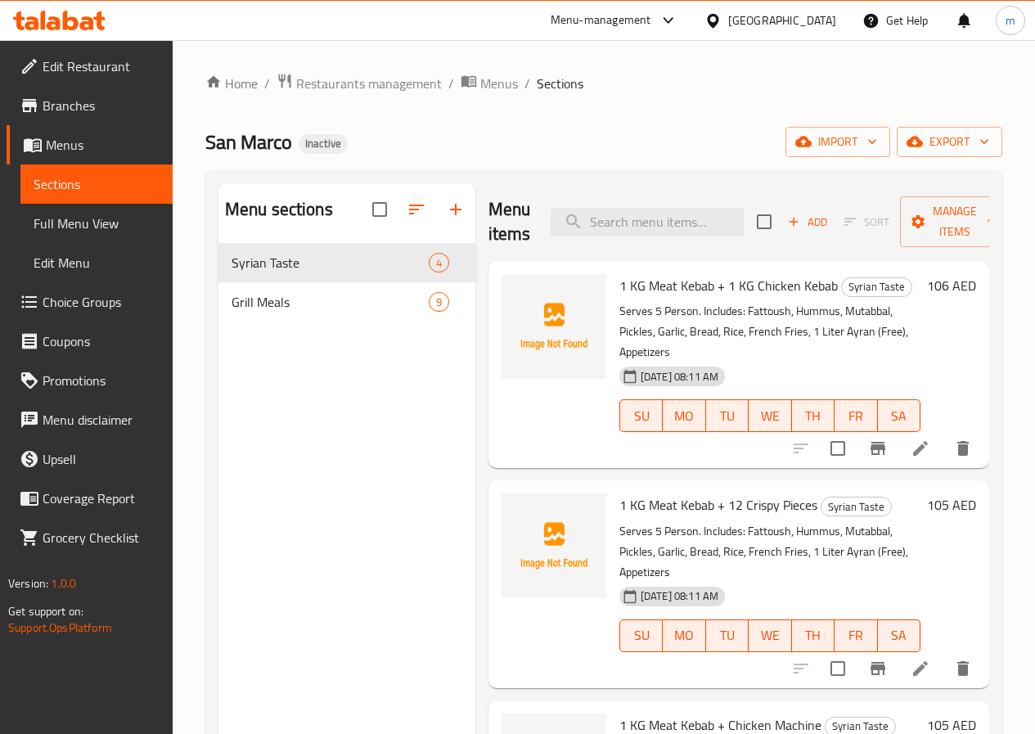
click at [920, 435] on li at bounding box center [920, 448] width 46 height 29
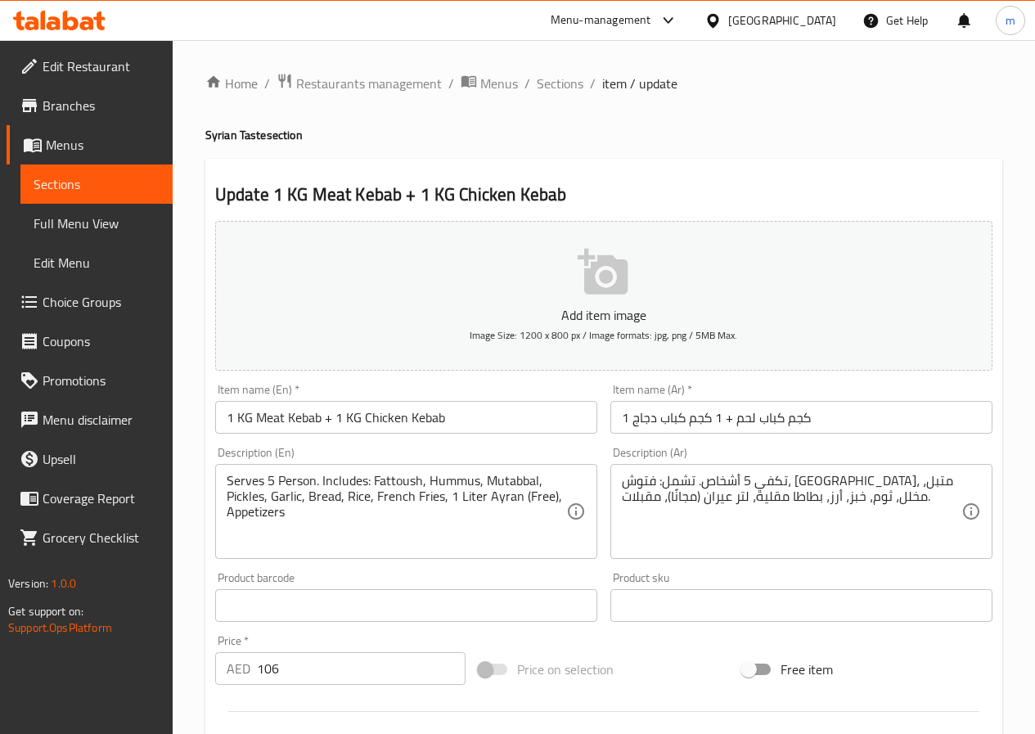
click at [79, 190] on span "Sections" at bounding box center [97, 184] width 126 height 20
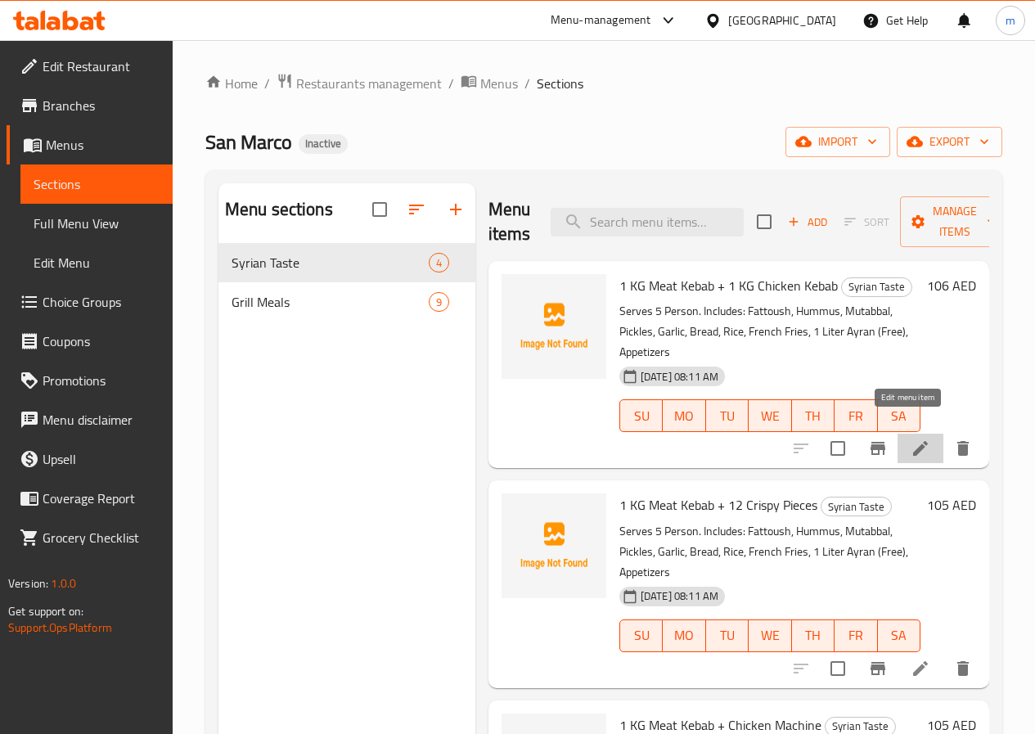
click at [915, 438] on icon at bounding box center [921, 448] width 20 height 20
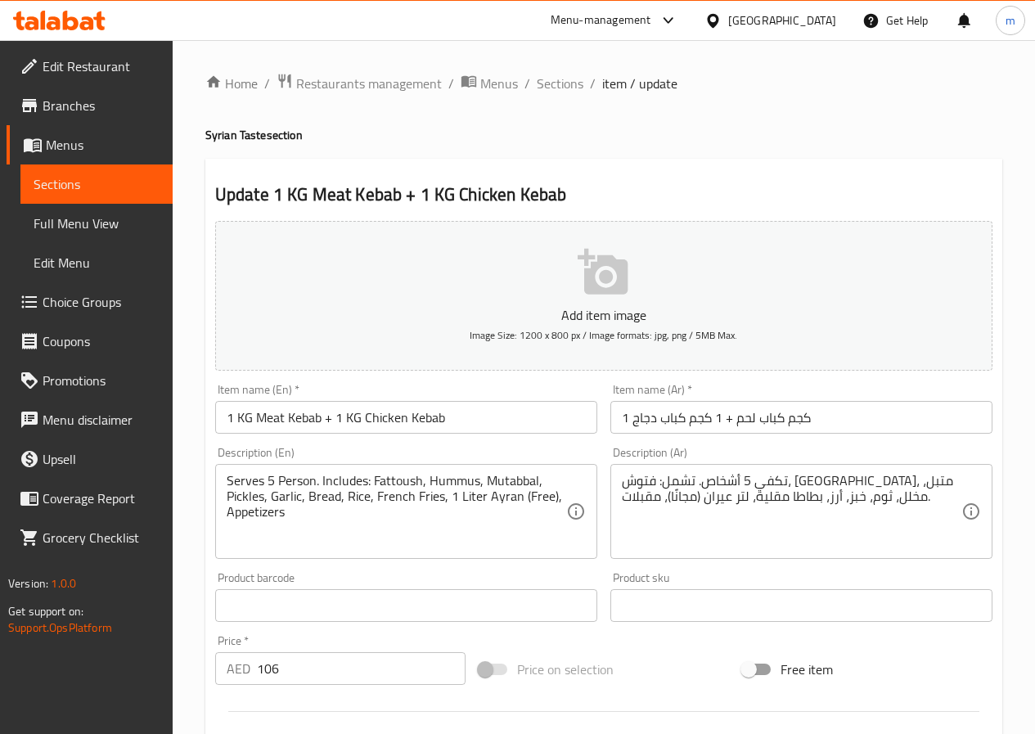
click at [74, 192] on span "Sections" at bounding box center [97, 184] width 126 height 20
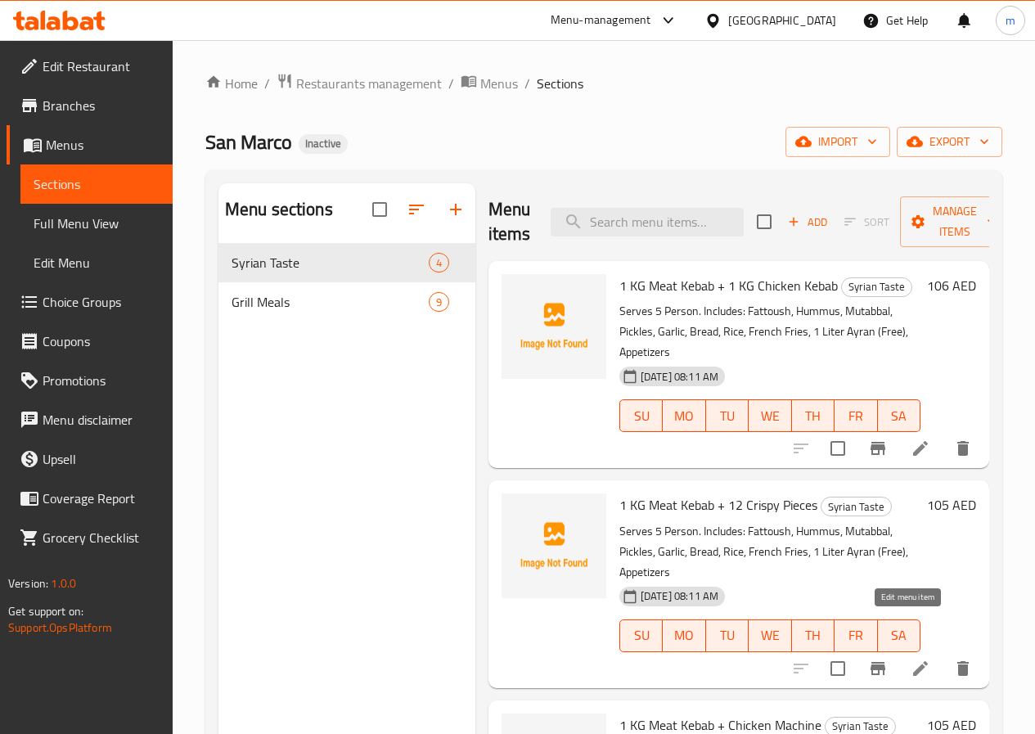
click at [911, 659] on icon at bounding box center [921, 669] width 20 height 20
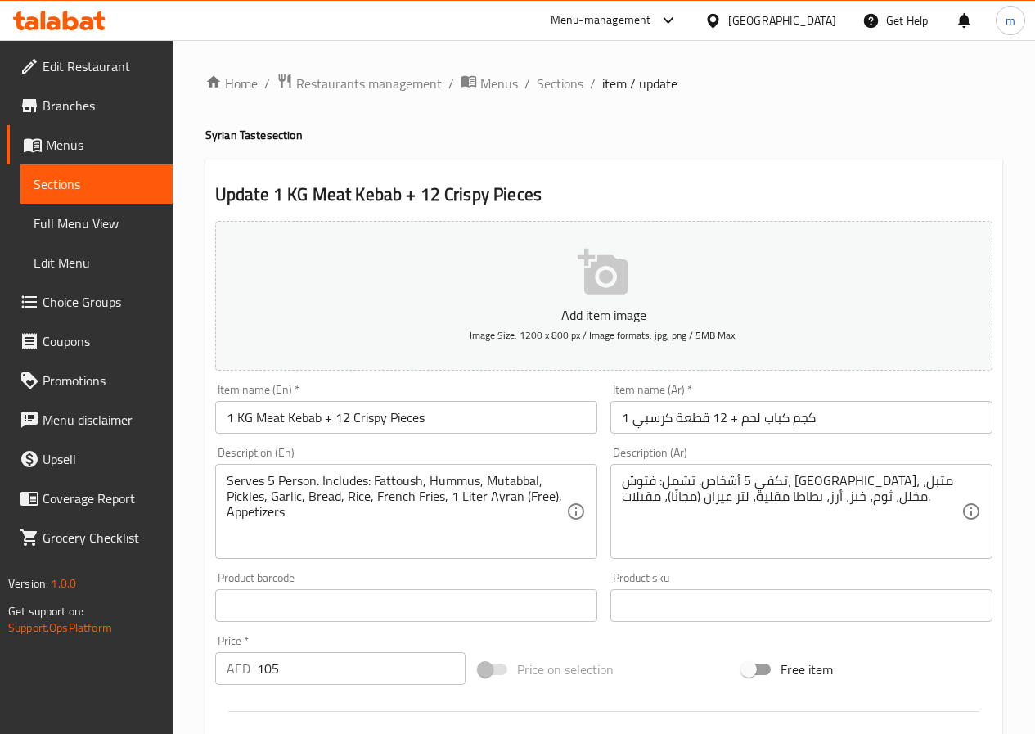
click at [83, 191] on span "Sections" at bounding box center [97, 184] width 126 height 20
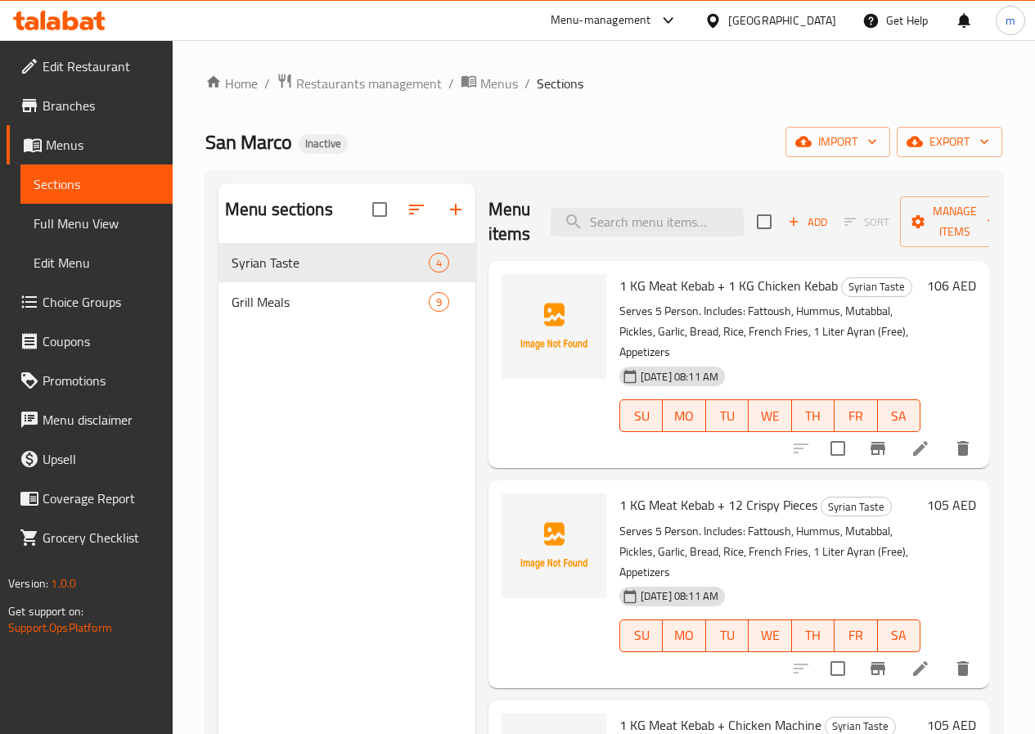
click at [911, 438] on icon at bounding box center [921, 448] width 20 height 20
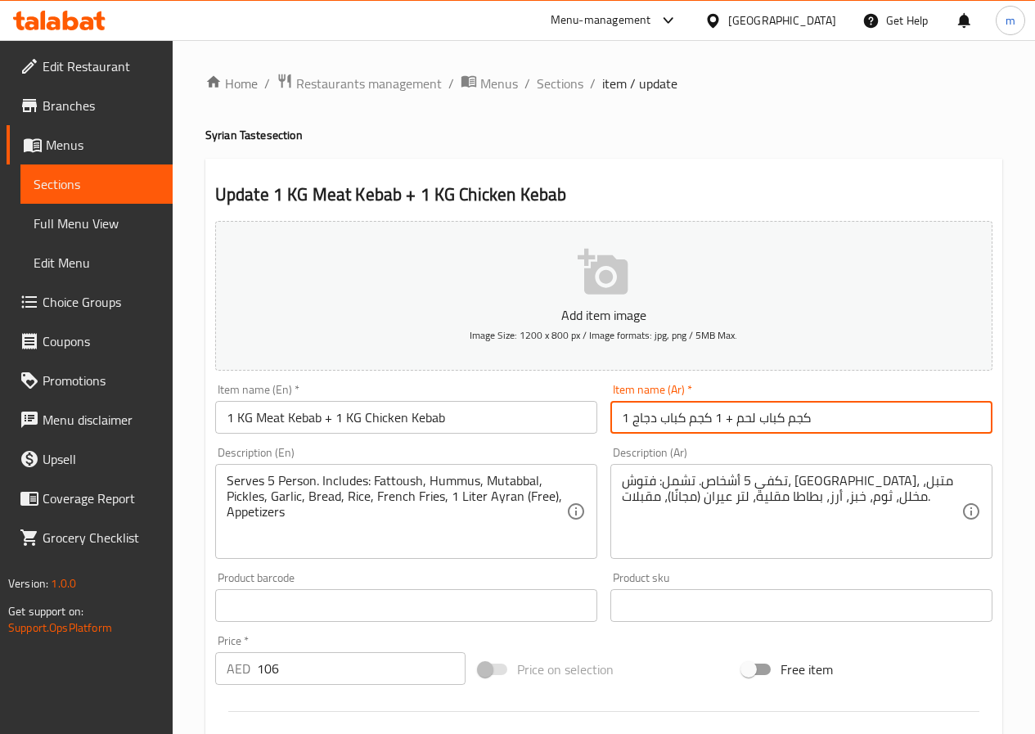
click at [836, 409] on input "1 كجم كباب لحم + 1 كجم كباب دجاج" at bounding box center [801, 417] width 382 height 33
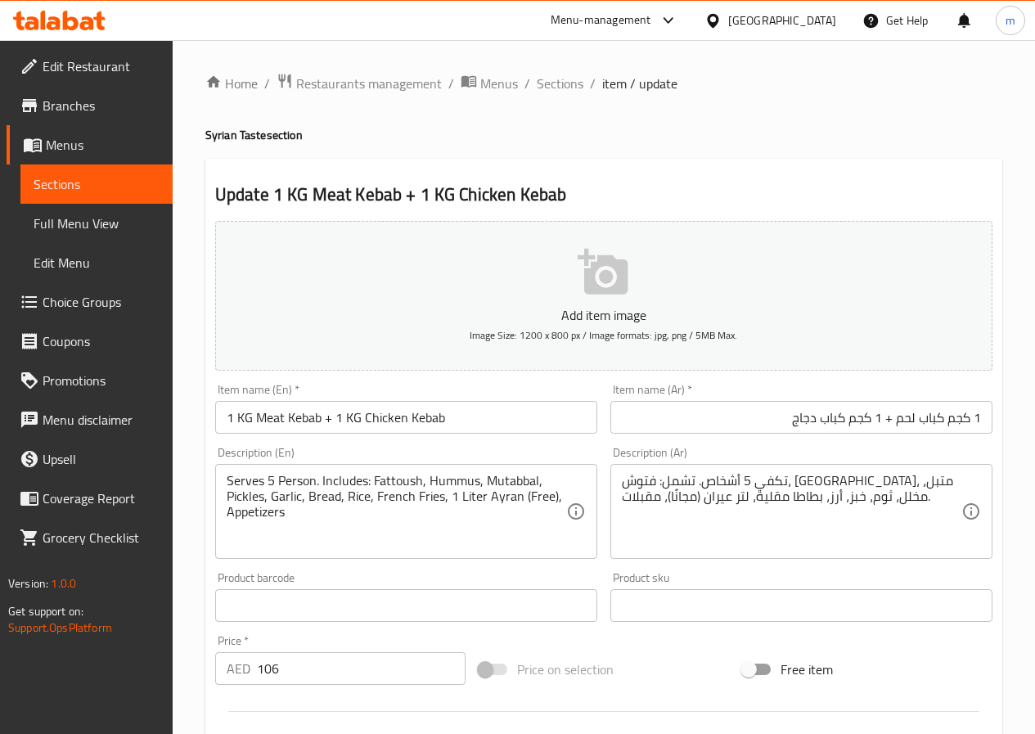
click at [907, 440] on div "Description (Ar) تكفي 5 أشخاص. تشمل: فتوش، [GEOGRAPHIC_DATA]، متبل، مخلل، ثوم، …" at bounding box center [801, 502] width 395 height 125
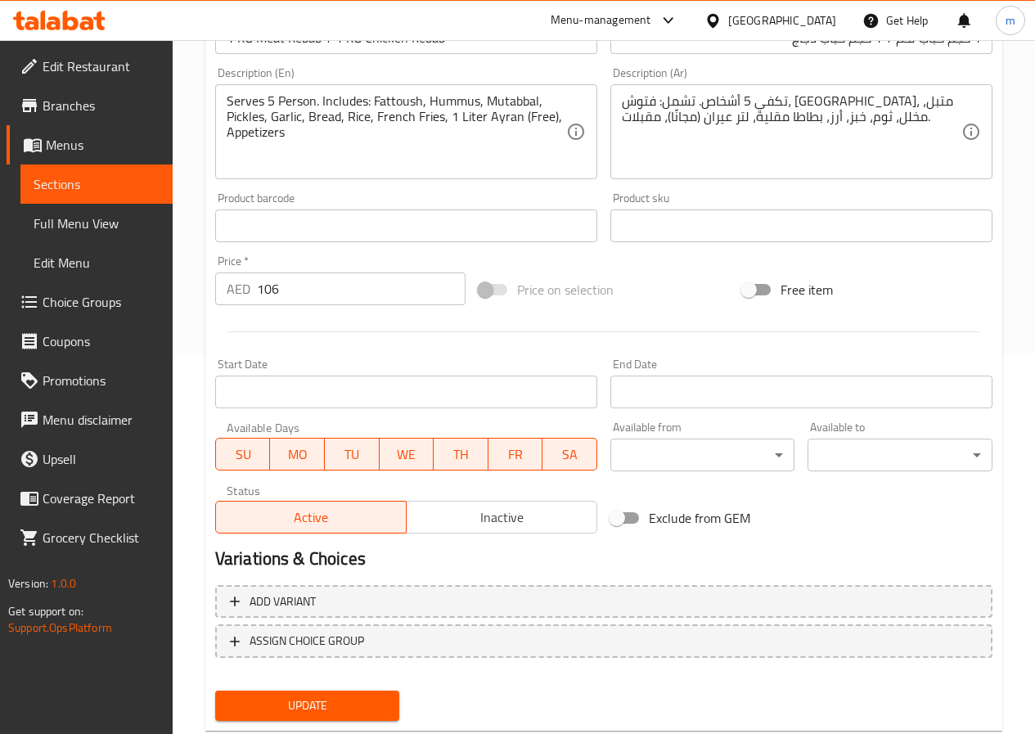
scroll to position [422, 0]
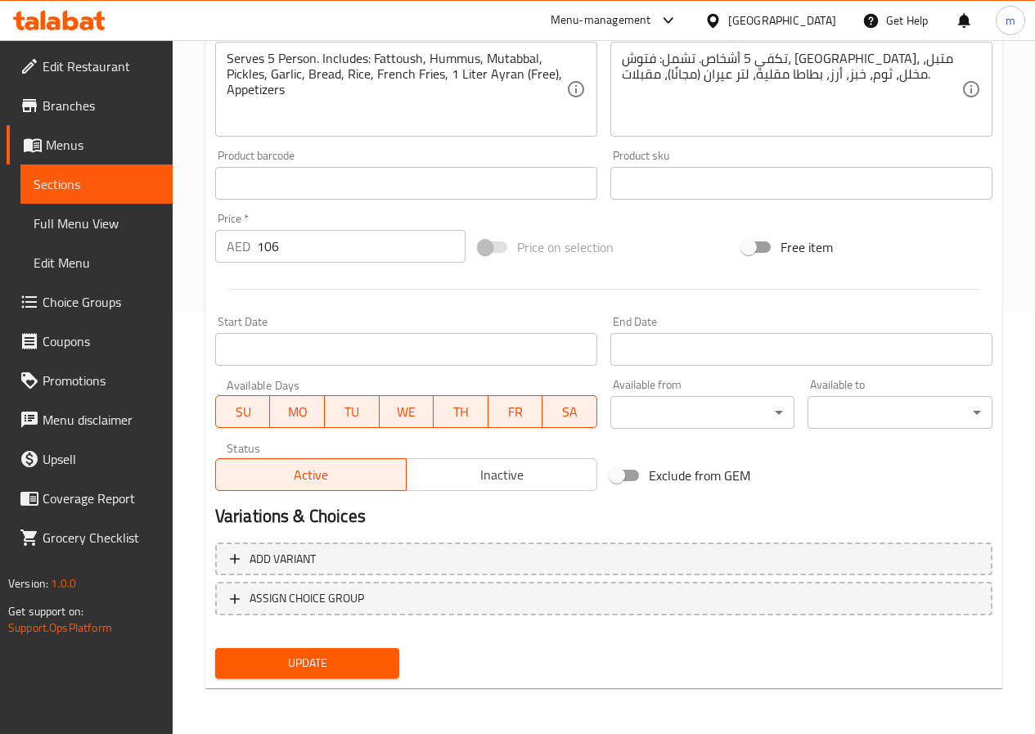
click at [333, 655] on span "Update" at bounding box center [307, 663] width 159 height 20
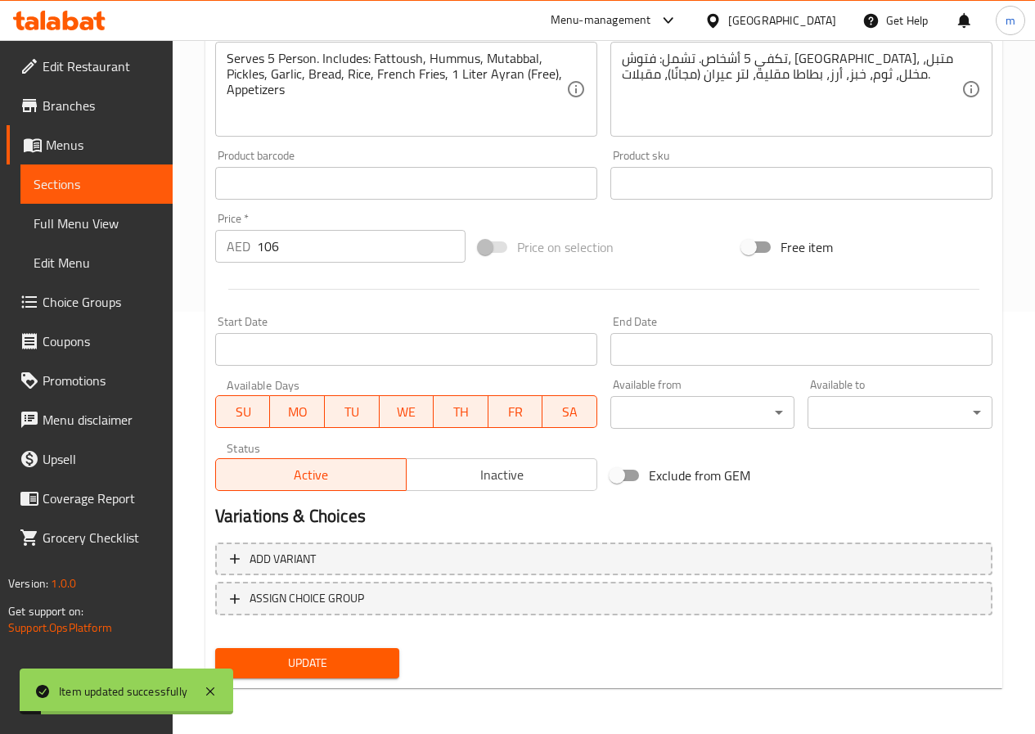
click at [89, 148] on span "Menus" at bounding box center [103, 145] width 114 height 20
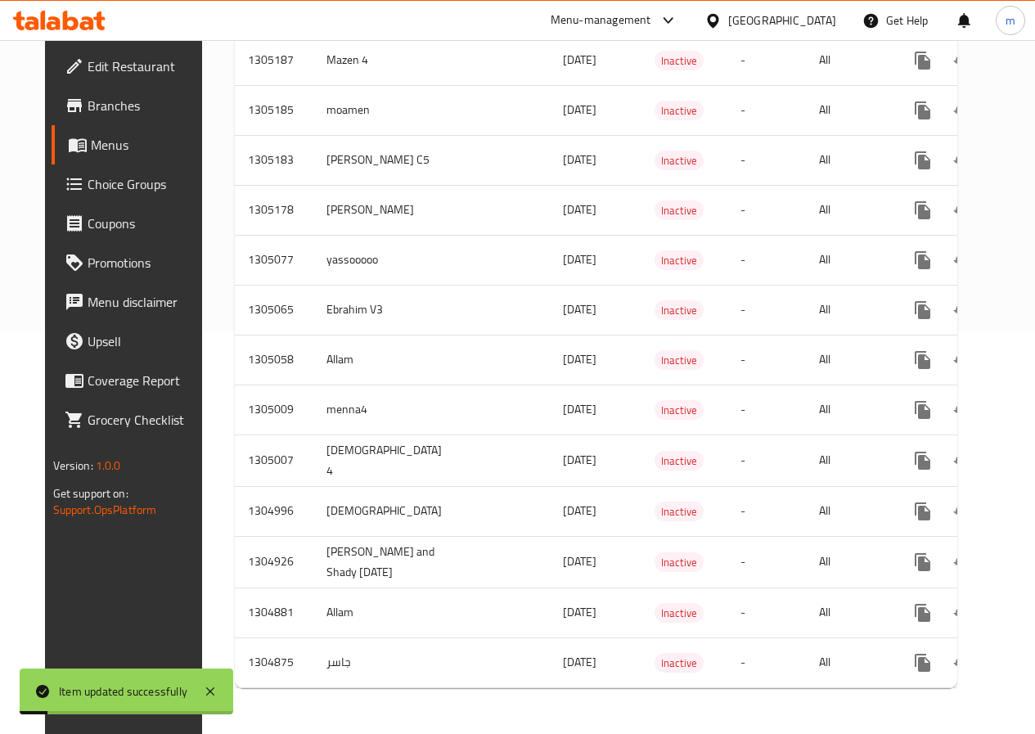
scroll to position [413, 0]
click at [94, 146] on span "Menus" at bounding box center [148, 145] width 114 height 20
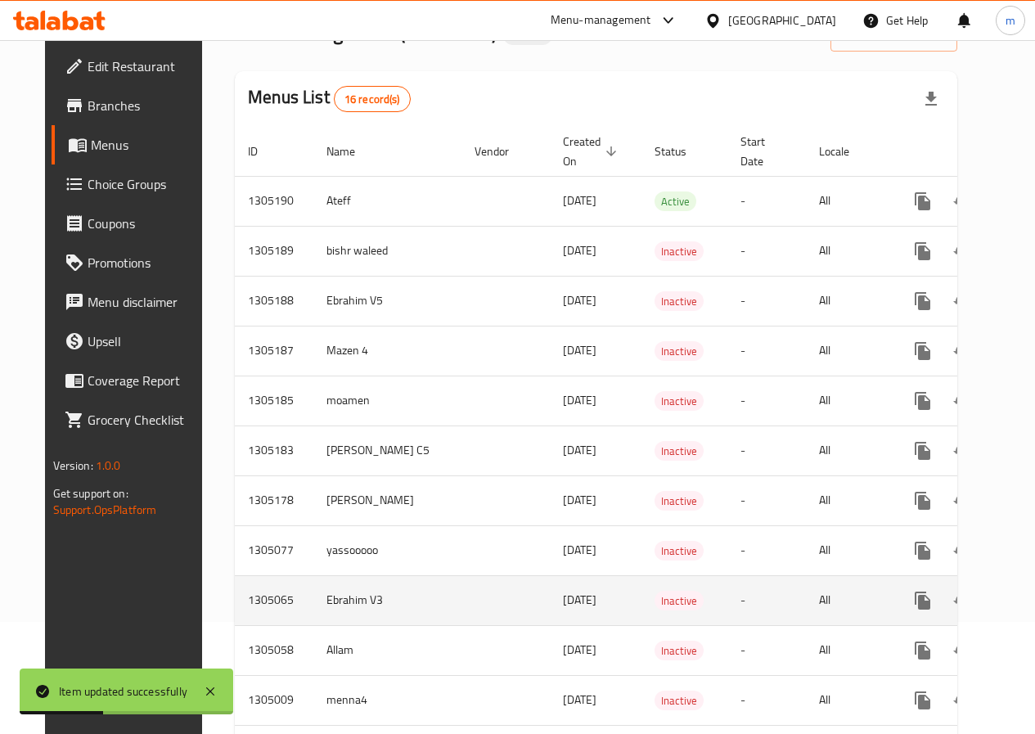
scroll to position [4, 0]
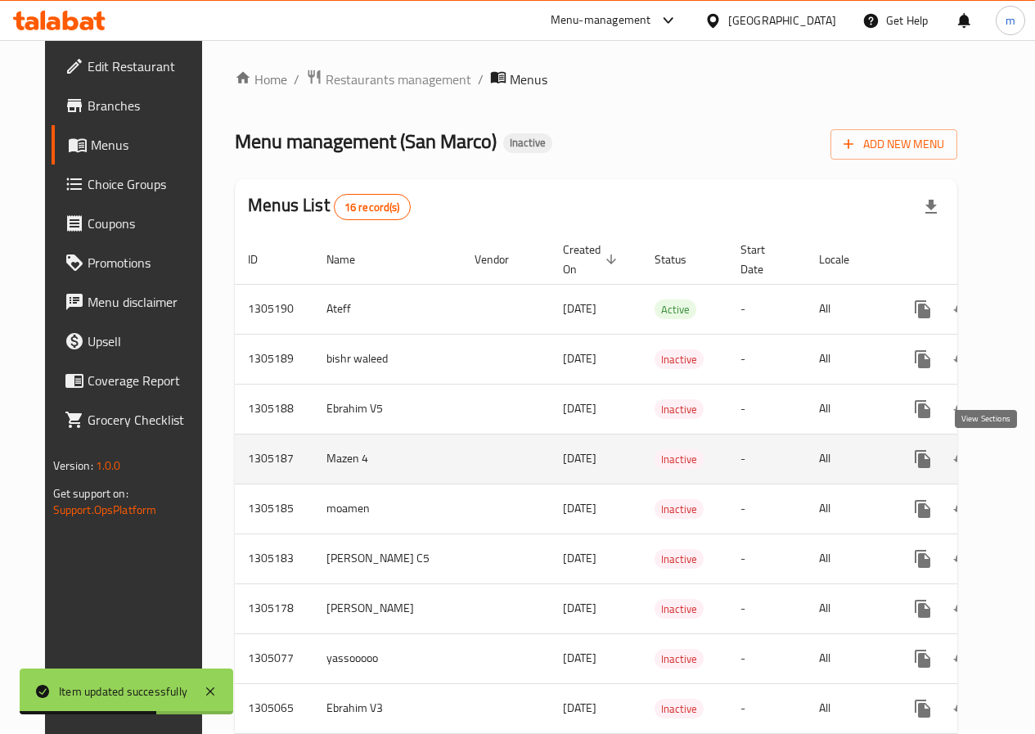
click at [1031, 464] on icon "enhanced table" at bounding box center [1041, 459] width 20 height 20
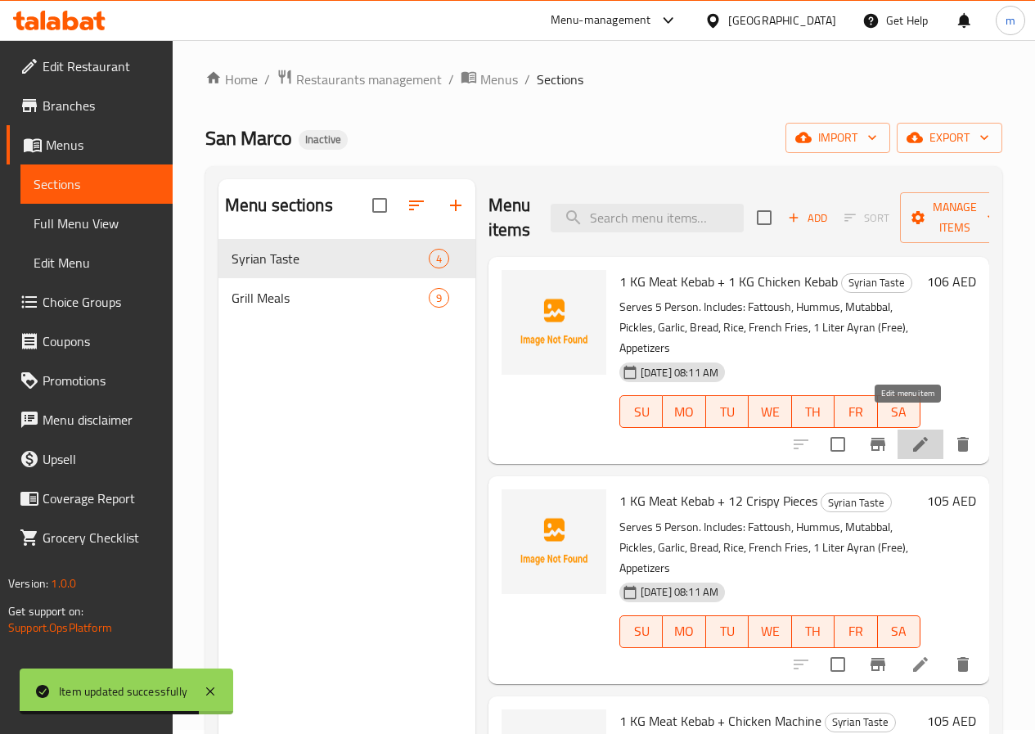
click at [912, 434] on icon at bounding box center [921, 444] width 20 height 20
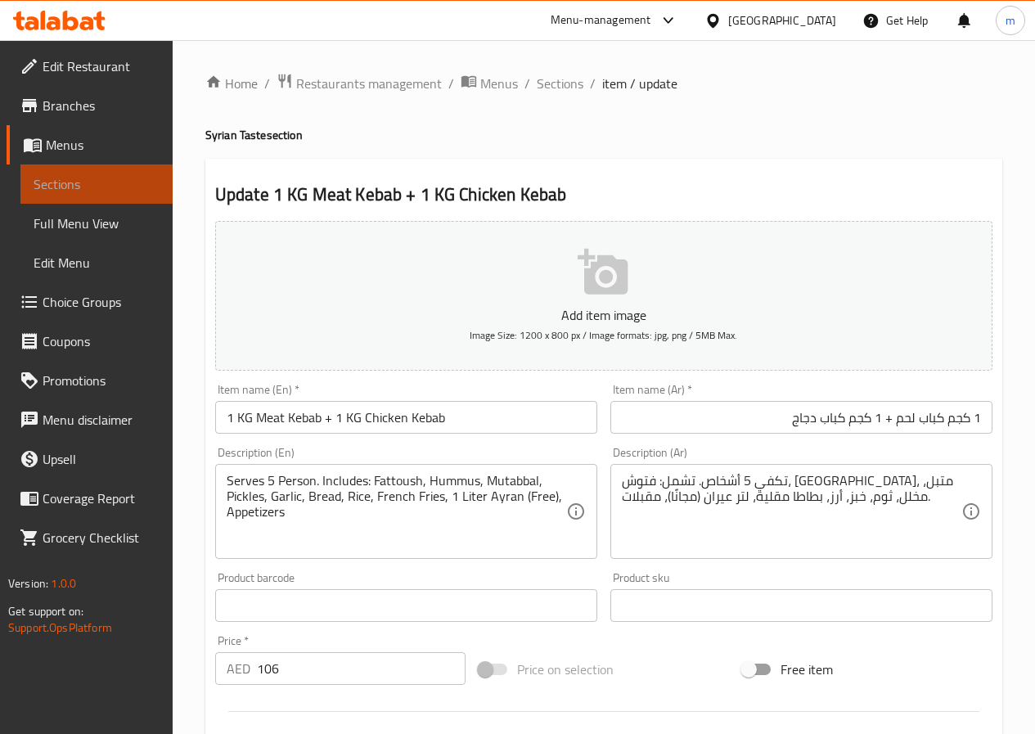
click at [91, 173] on link "Sections" at bounding box center [96, 183] width 152 height 39
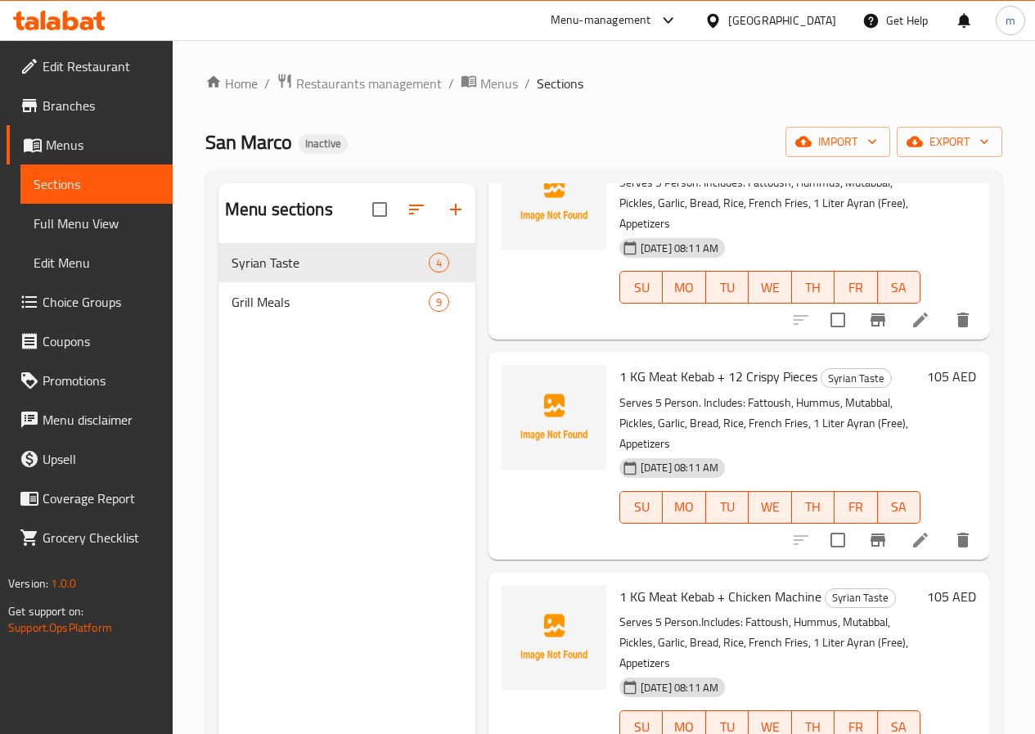
scroll to position [82, 0]
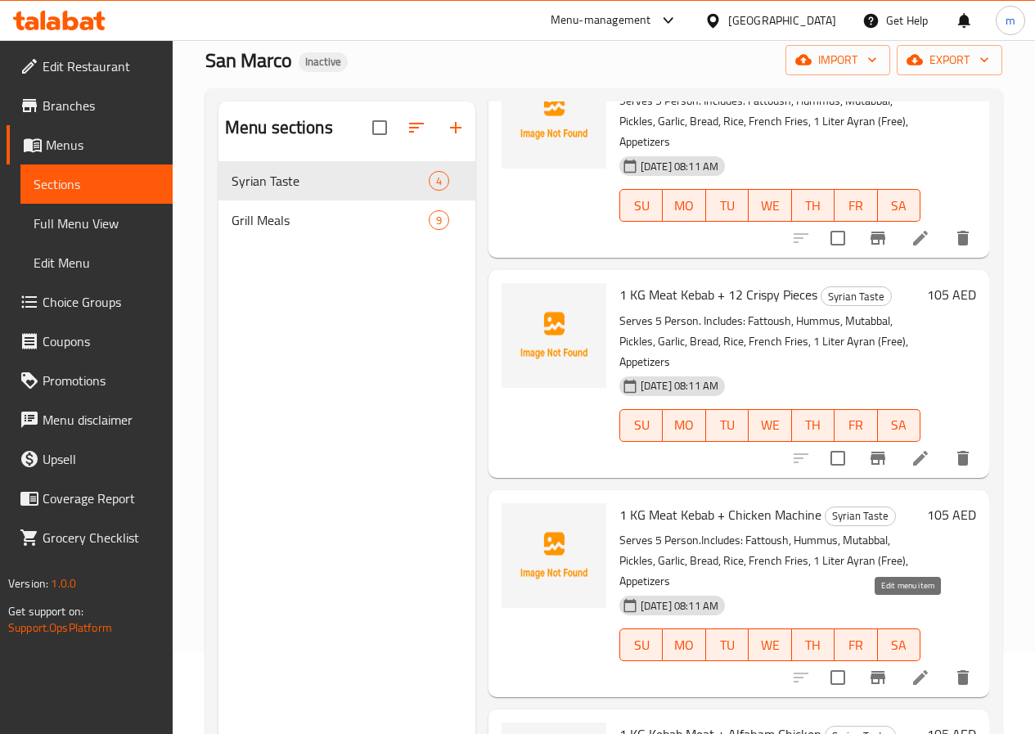
click at [915, 668] on icon at bounding box center [921, 678] width 20 height 20
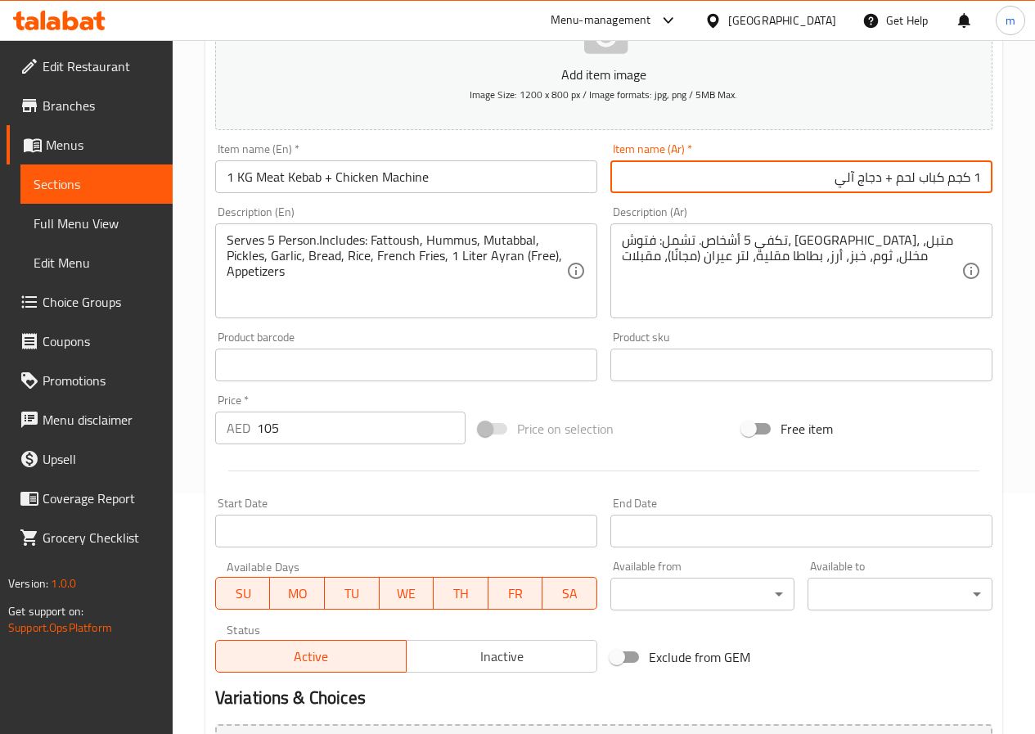
scroll to position [409, 0]
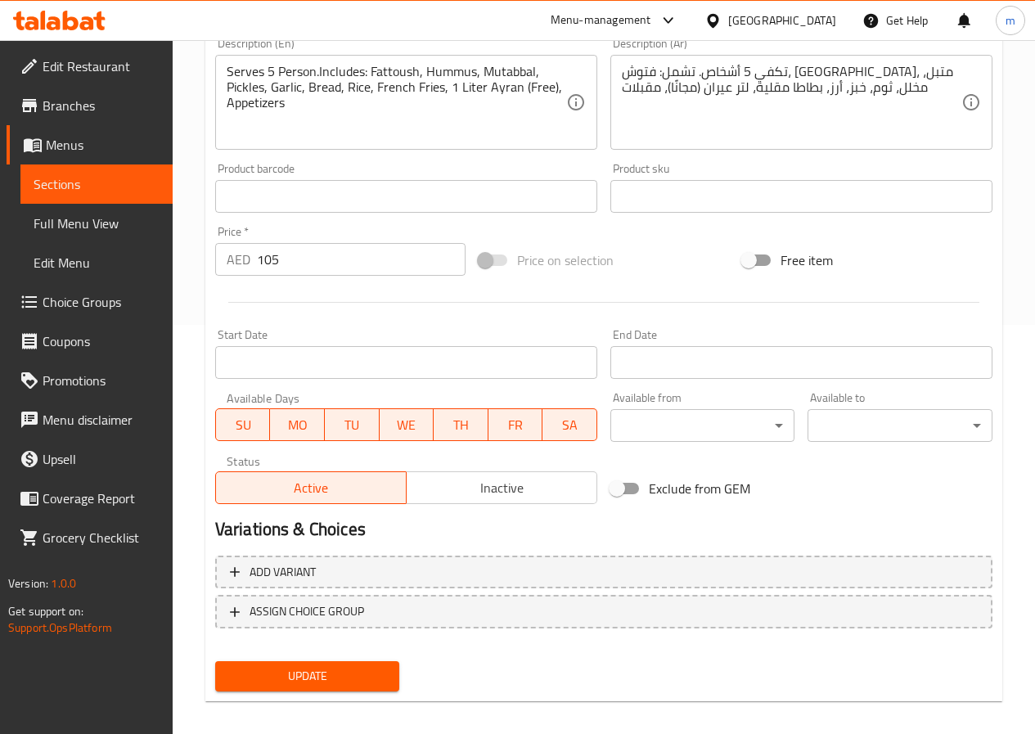
click at [110, 199] on link "Sections" at bounding box center [96, 183] width 152 height 39
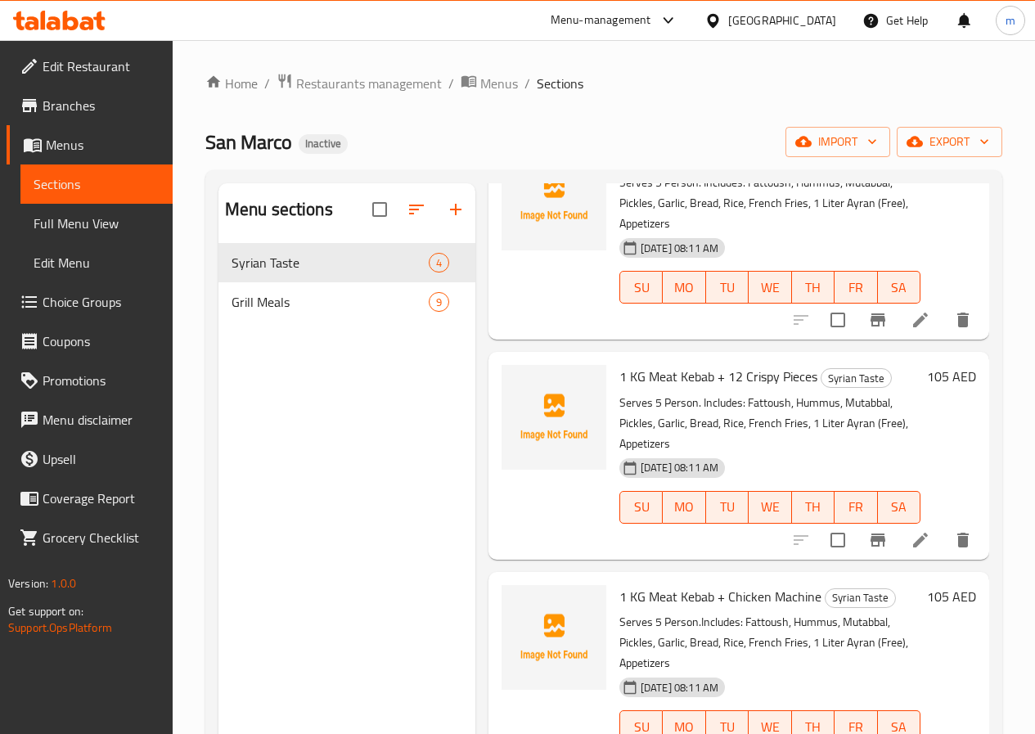
click at [132, 154] on span "Menus" at bounding box center [103, 145] width 114 height 20
